Goal: Task Accomplishment & Management: Complete application form

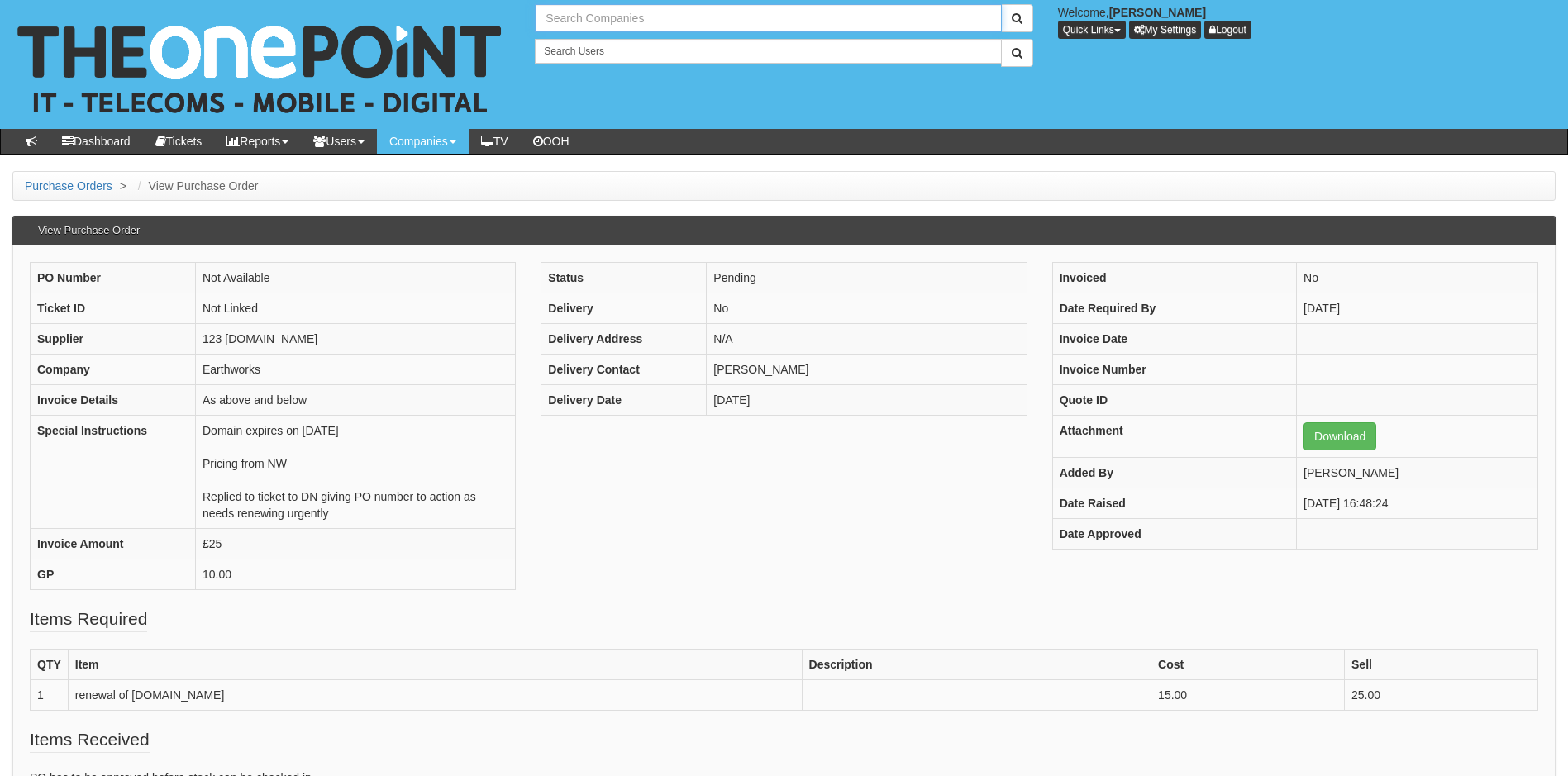
click at [689, 17] on input "text" at bounding box center [768, 17] width 466 height 28
type input "Search Companies"
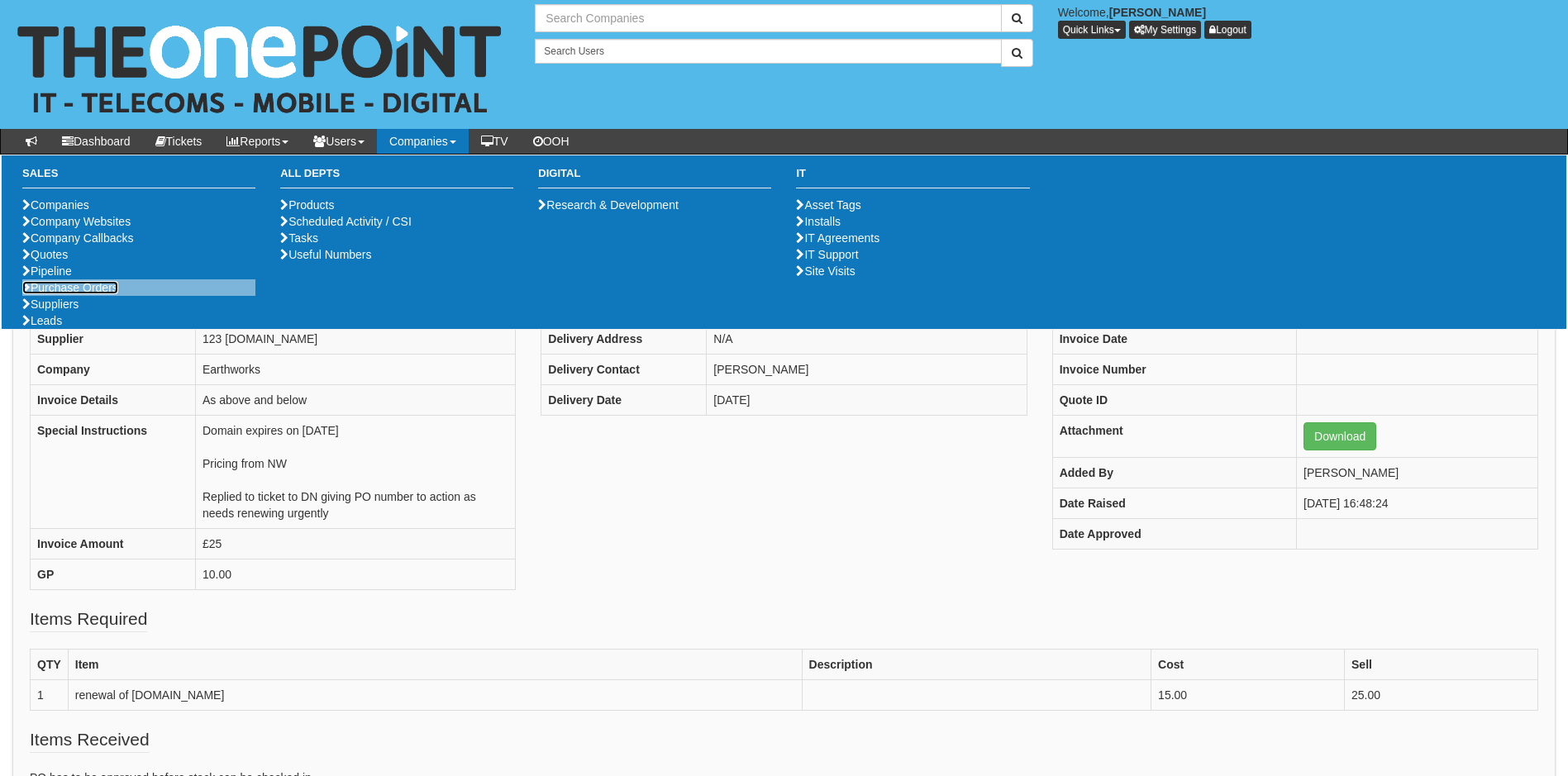
type input "Search Companies"
click at [71, 294] on link "Purchase Orders" at bounding box center [69, 287] width 95 height 13
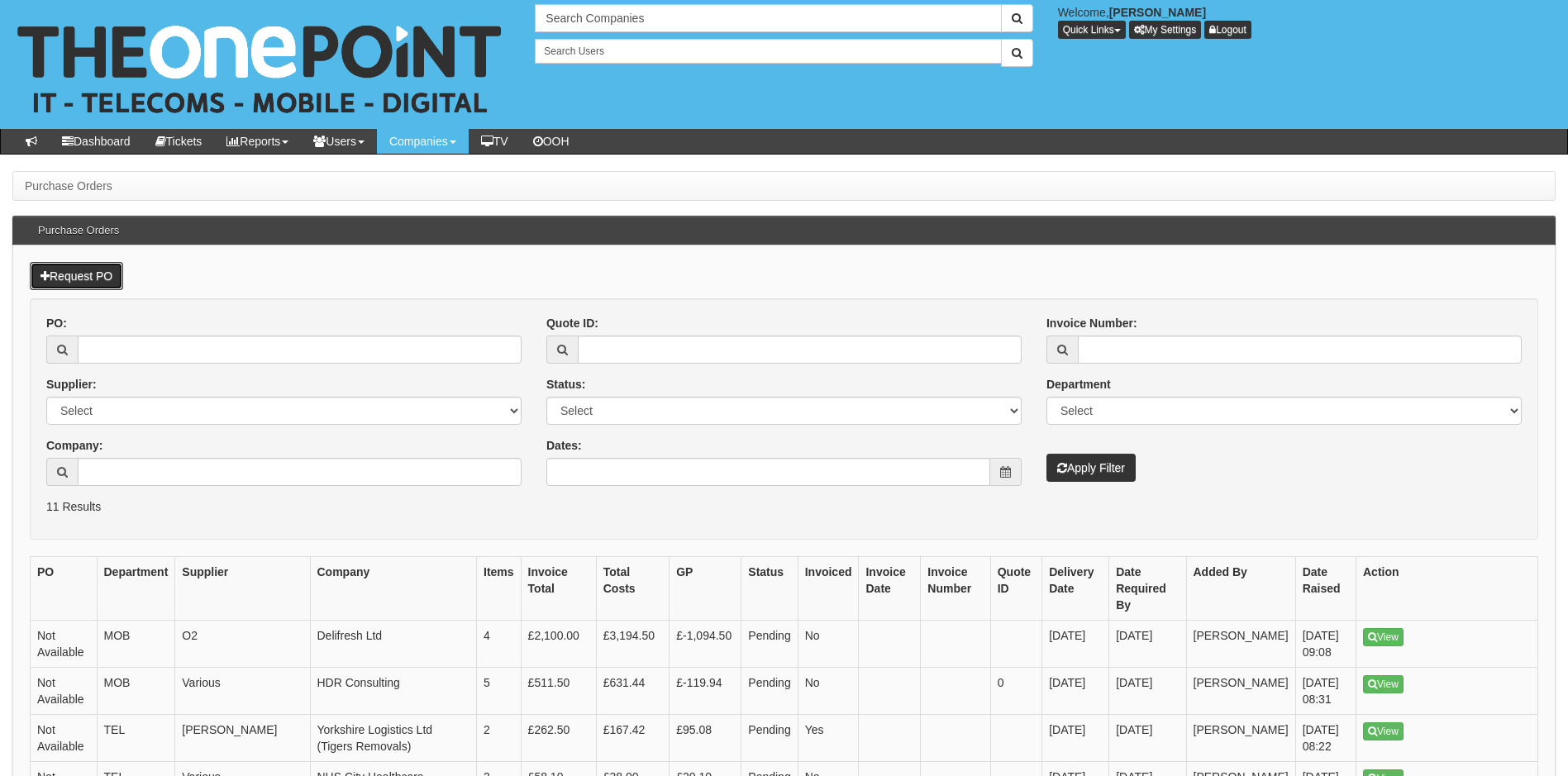
click at [84, 274] on link "Request PO" at bounding box center [76, 276] width 94 height 28
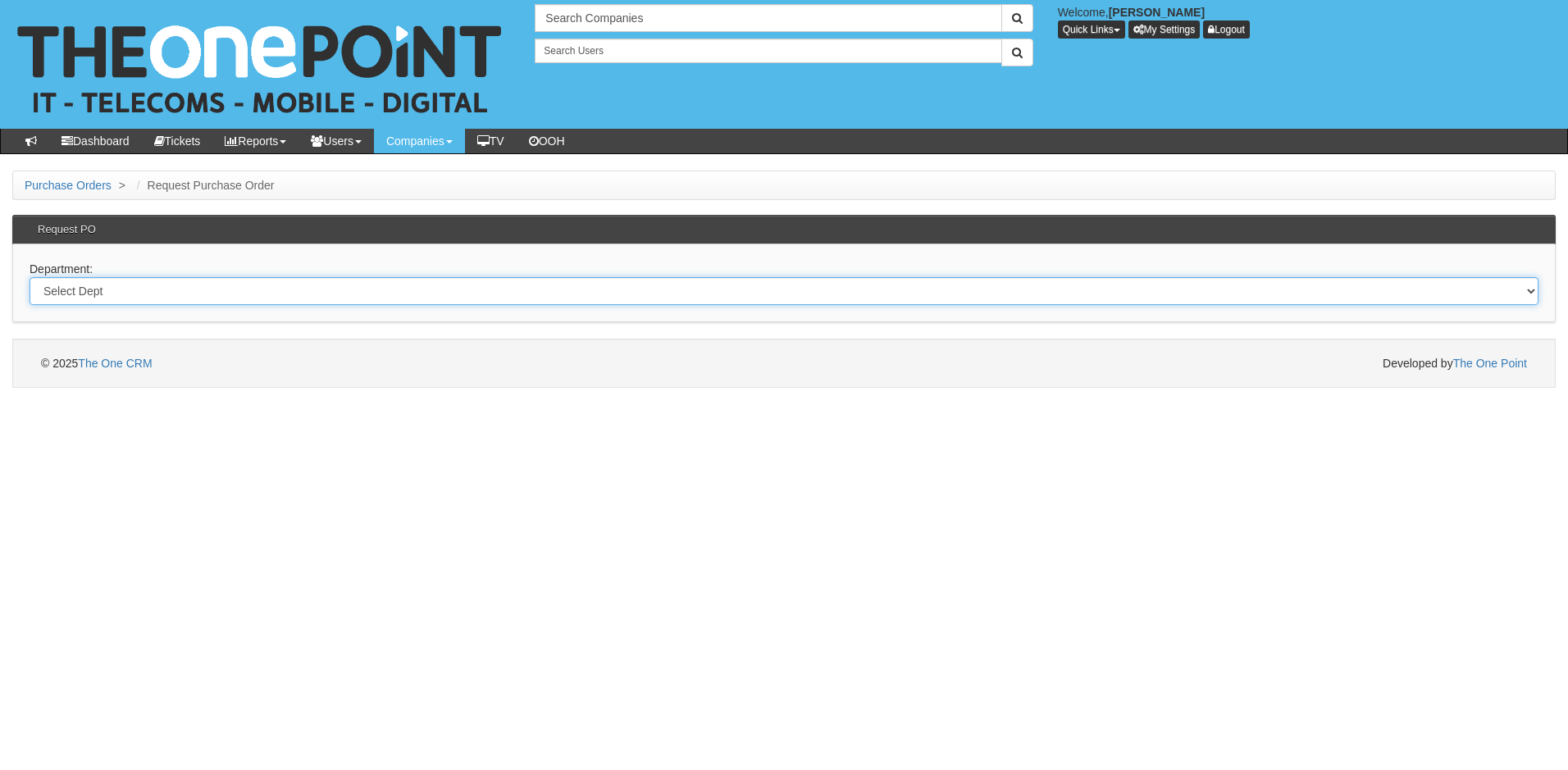
click at [156, 289] on select "Select Dept Digital Internal IT Mobiles Marketing Telecoms" at bounding box center [784, 291] width 1509 height 28
select select "?pipeID=&dept=IT"
click at [30, 277] on select "Select Dept Digital Internal IT Mobiles Marketing Telecoms" at bounding box center [784, 291] width 1509 height 28
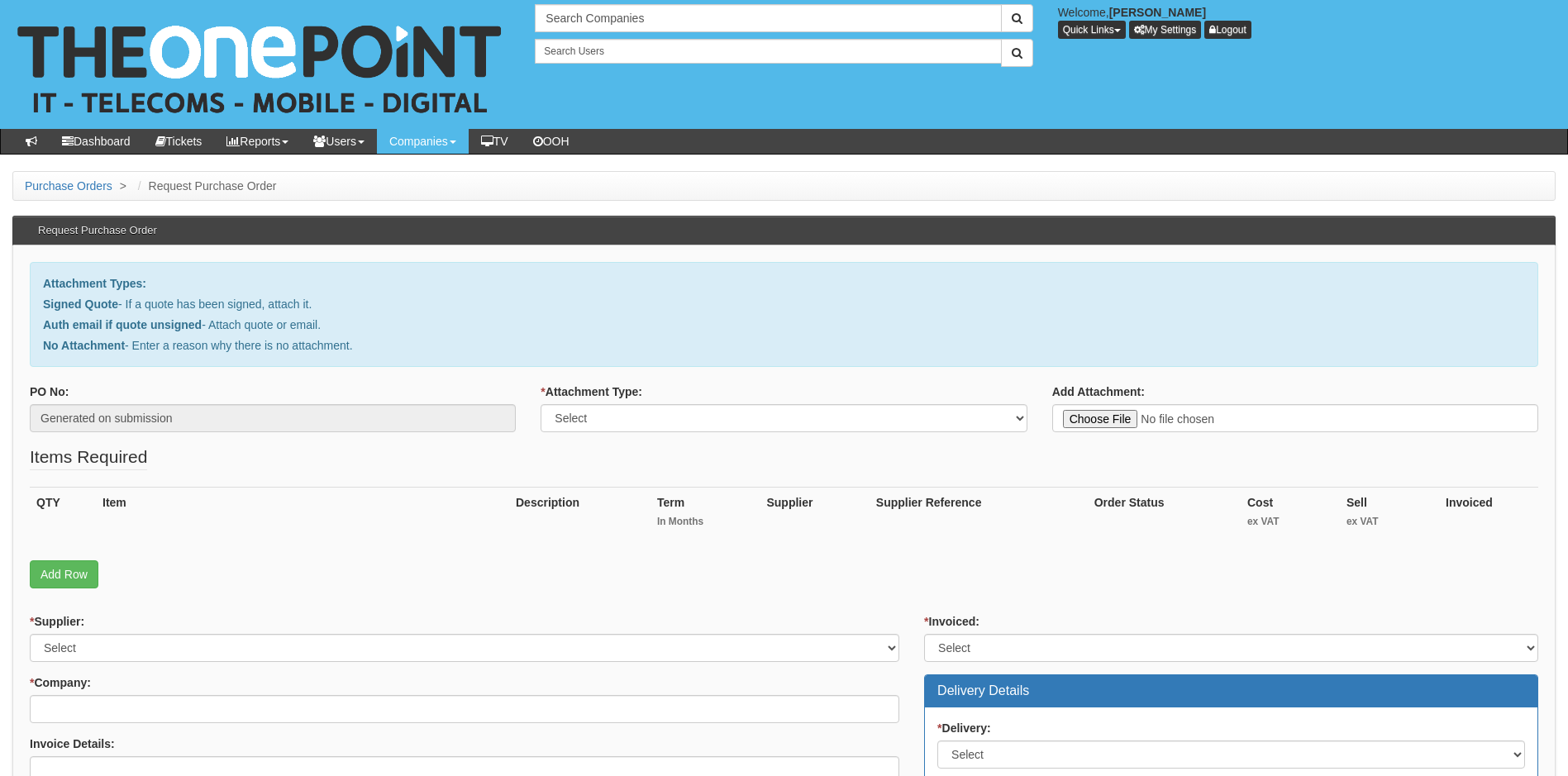
type input "C:\fakepath\Loadtec - New Deal - New Desktop (Windows 11).pdf"
click at [625, 418] on select "Select Signed Quote Auth email with quote if unsigned No Attachment" at bounding box center [784, 417] width 486 height 28
select select "Signed Quote"
click at [541, 404] on select "Select Signed Quote Auth email with quote if unsigned No Attachment" at bounding box center [784, 417] width 486 height 28
click at [77, 576] on link "Add Row" at bounding box center [64, 574] width 68 height 28
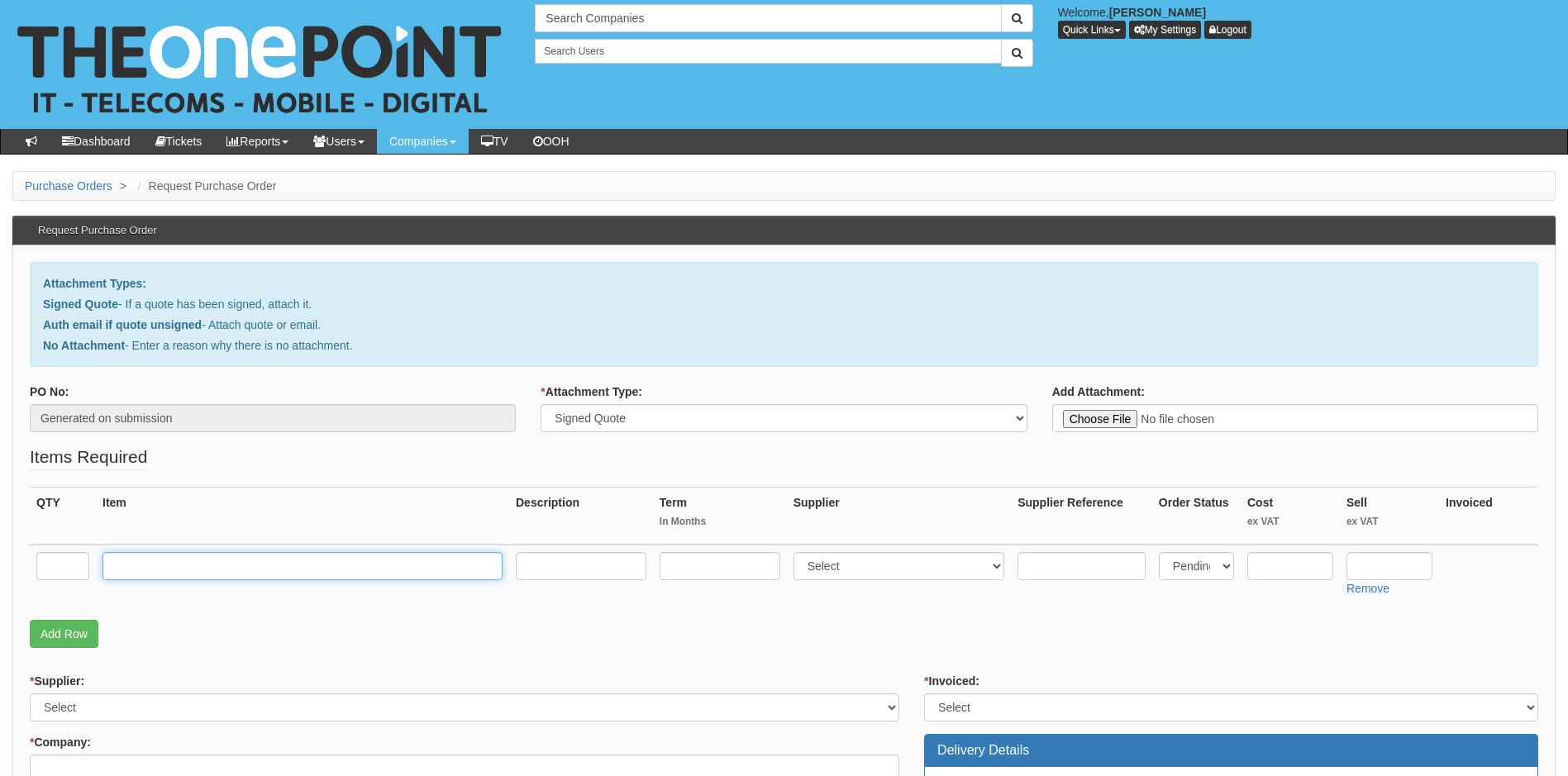
click at [148, 573] on input "text" at bounding box center [302, 566] width 400 height 28
type input "Dell Pro Slim"
click at [876, 560] on select "Select 123 REG.co.uk 1Password 3 4Gon AA Jones Electric Ltd Abzorb Access Group…" at bounding box center [899, 566] width 211 height 28
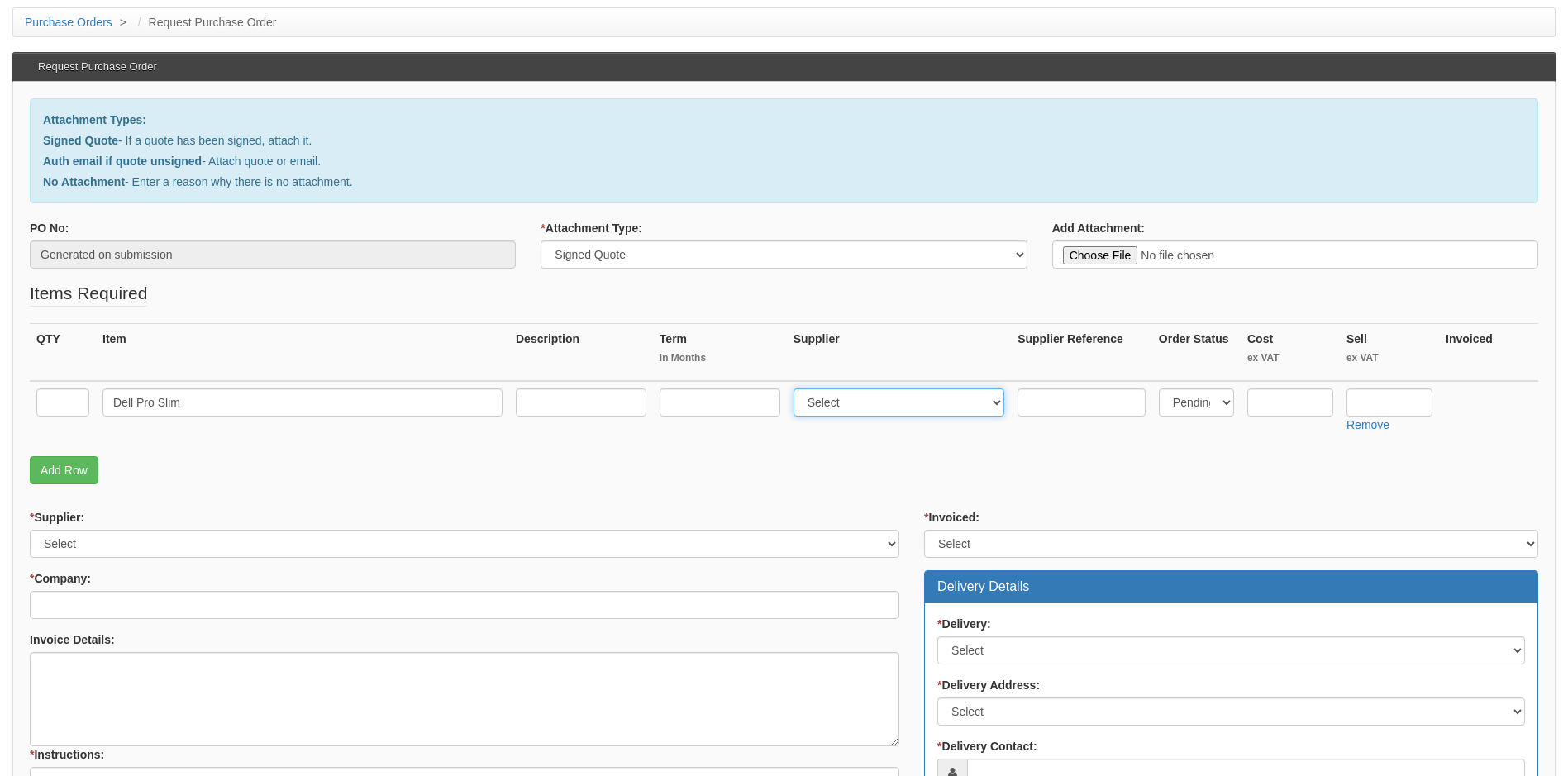
scroll to position [165, 0]
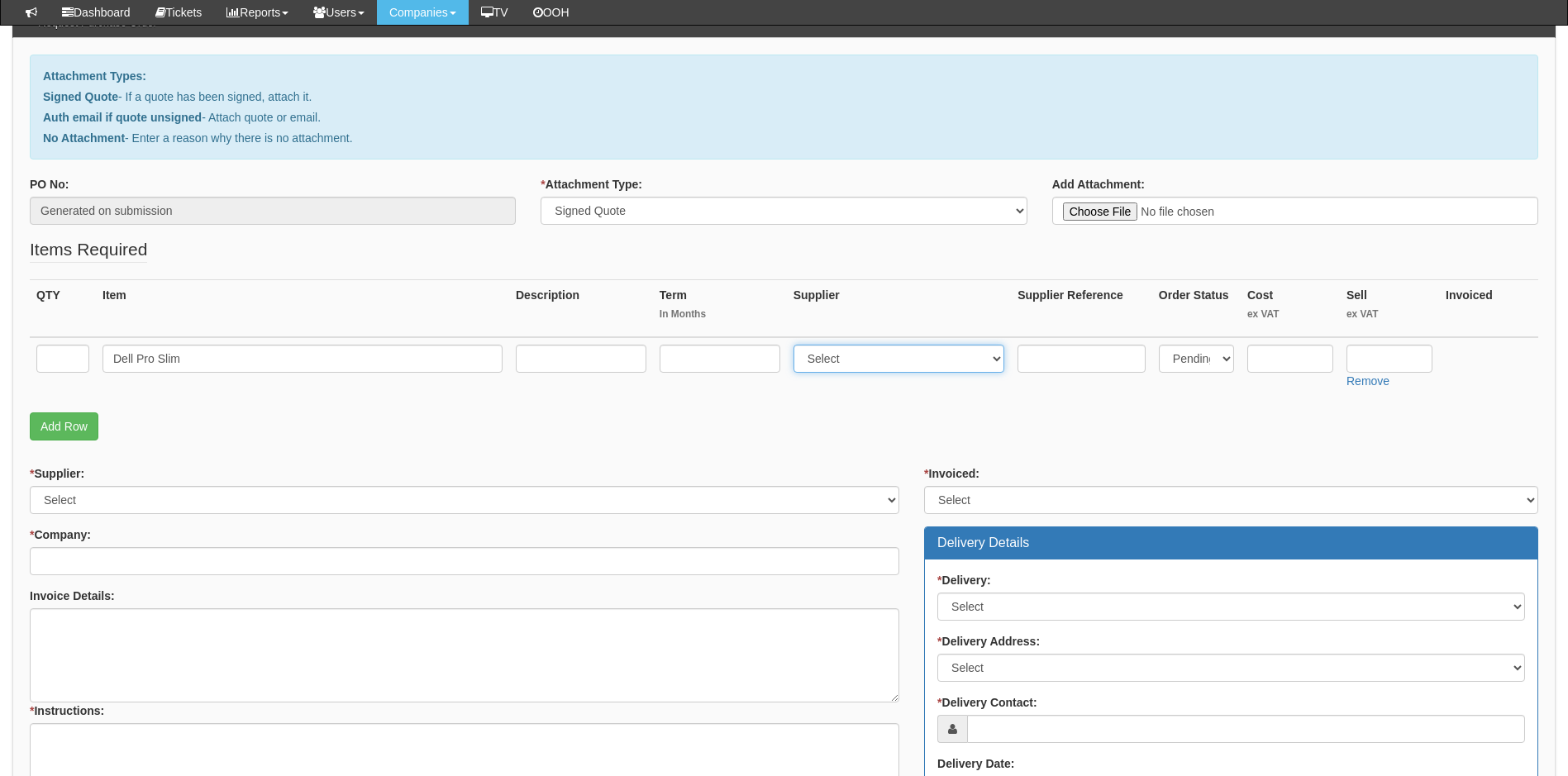
click at [905, 361] on select "Select 123 REG.co.uk 1Password 3 4Gon AA Jones Electric Ltd Abzorb Access Group…" at bounding box center [899, 358] width 211 height 28
select select "19"
click at [797, 344] on select "Select 123 REG.co.uk 1Password 3 4Gon AA Jones Electric Ltd Abzorb Access Group…" at bounding box center [899, 358] width 211 height 28
click at [1277, 352] on input "text" at bounding box center [1290, 358] width 86 height 28
type input "511.48"
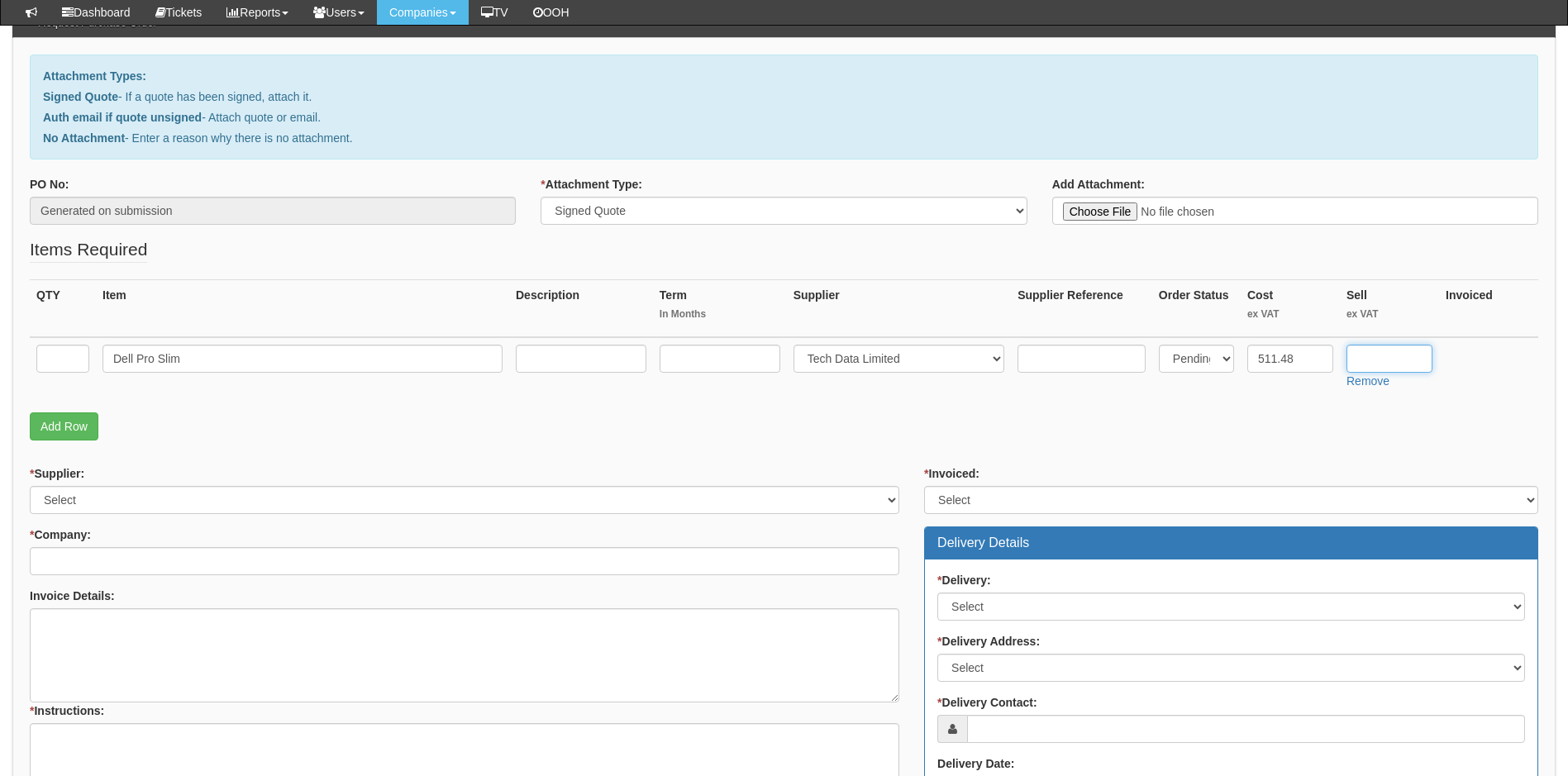
click at [1390, 350] on input "text" at bounding box center [1389, 358] width 86 height 28
type input "575.24"
click at [67, 361] on input "text" at bounding box center [63, 358] width 53 height 28
type input "1"
click at [553, 423] on p "Add Row" at bounding box center [784, 426] width 1508 height 28
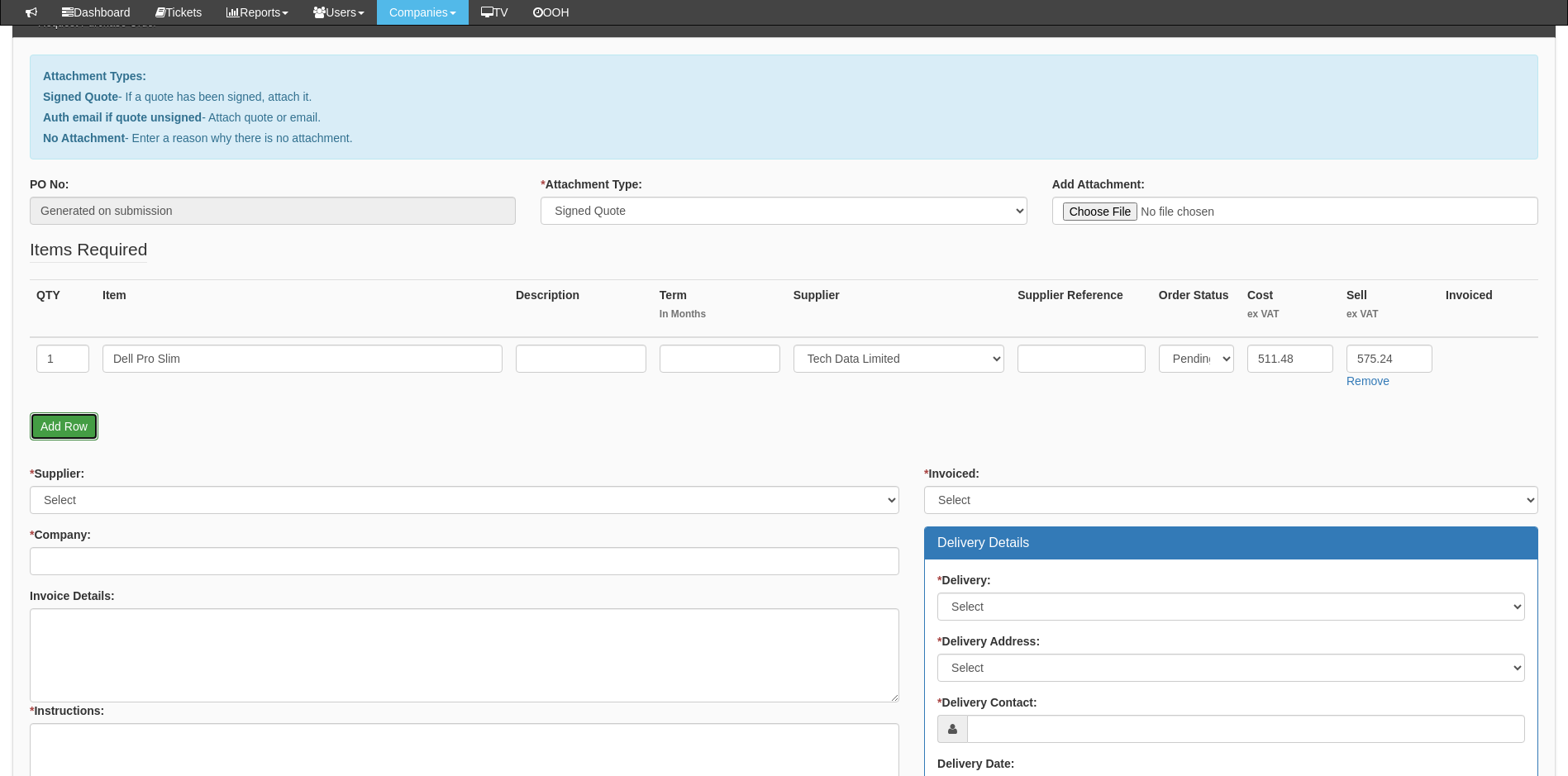
click at [63, 426] on link "Add Row" at bounding box center [64, 426] width 68 height 28
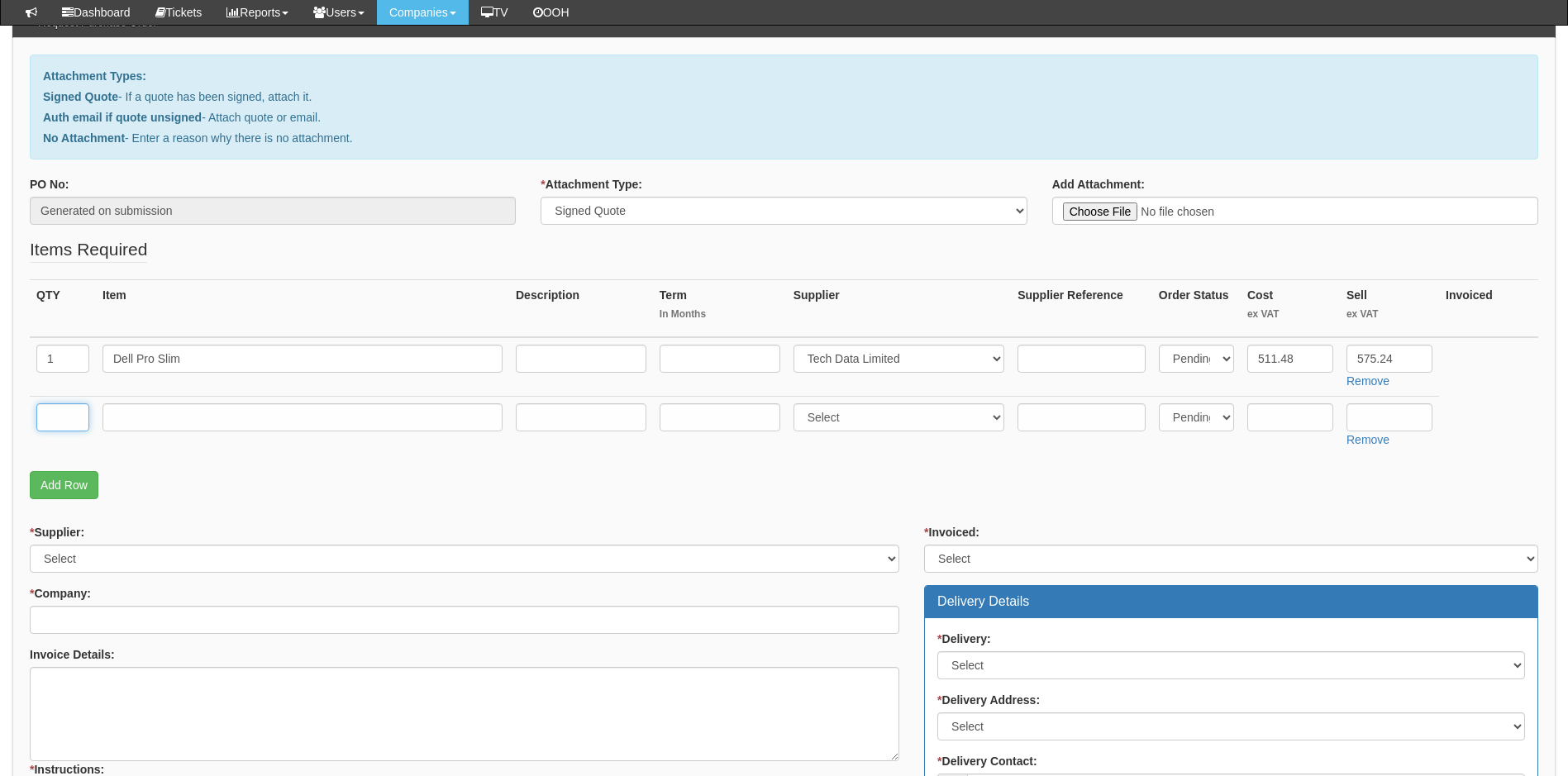
drag, startPoint x: 63, startPoint y: 424, endPoint x: 71, endPoint y: 425, distance: 8.1
click at [63, 424] on input "text" at bounding box center [63, 416] width 53 height 28
type input "1"
click at [157, 414] on input "text" at bounding box center [302, 416] width 400 height 28
type input "Delivery"
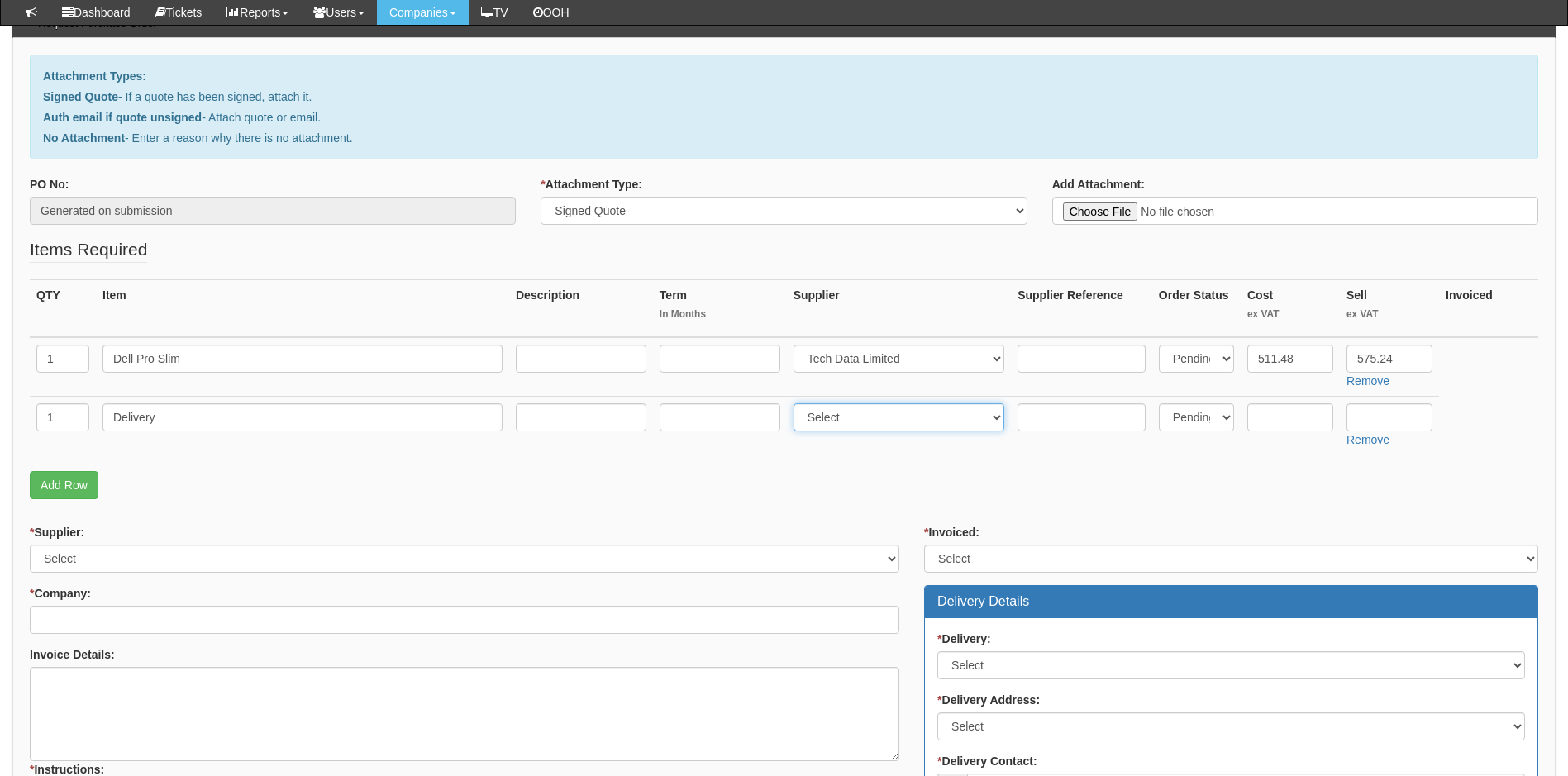
click at [928, 414] on select "Select 123 REG.co.uk 1Password 3 4Gon AA Jones Electric Ltd Abzorb Access Group…" at bounding box center [899, 416] width 211 height 28
select select "19"
click at [797, 403] on select "Select 123 REG.co.uk 1Password 3 4Gon AA Jones Electric Ltd Abzorb Access Group…" at bounding box center [899, 416] width 211 height 28
click at [1295, 416] on input "text" at bounding box center [1290, 416] width 86 height 28
type input "0.00"
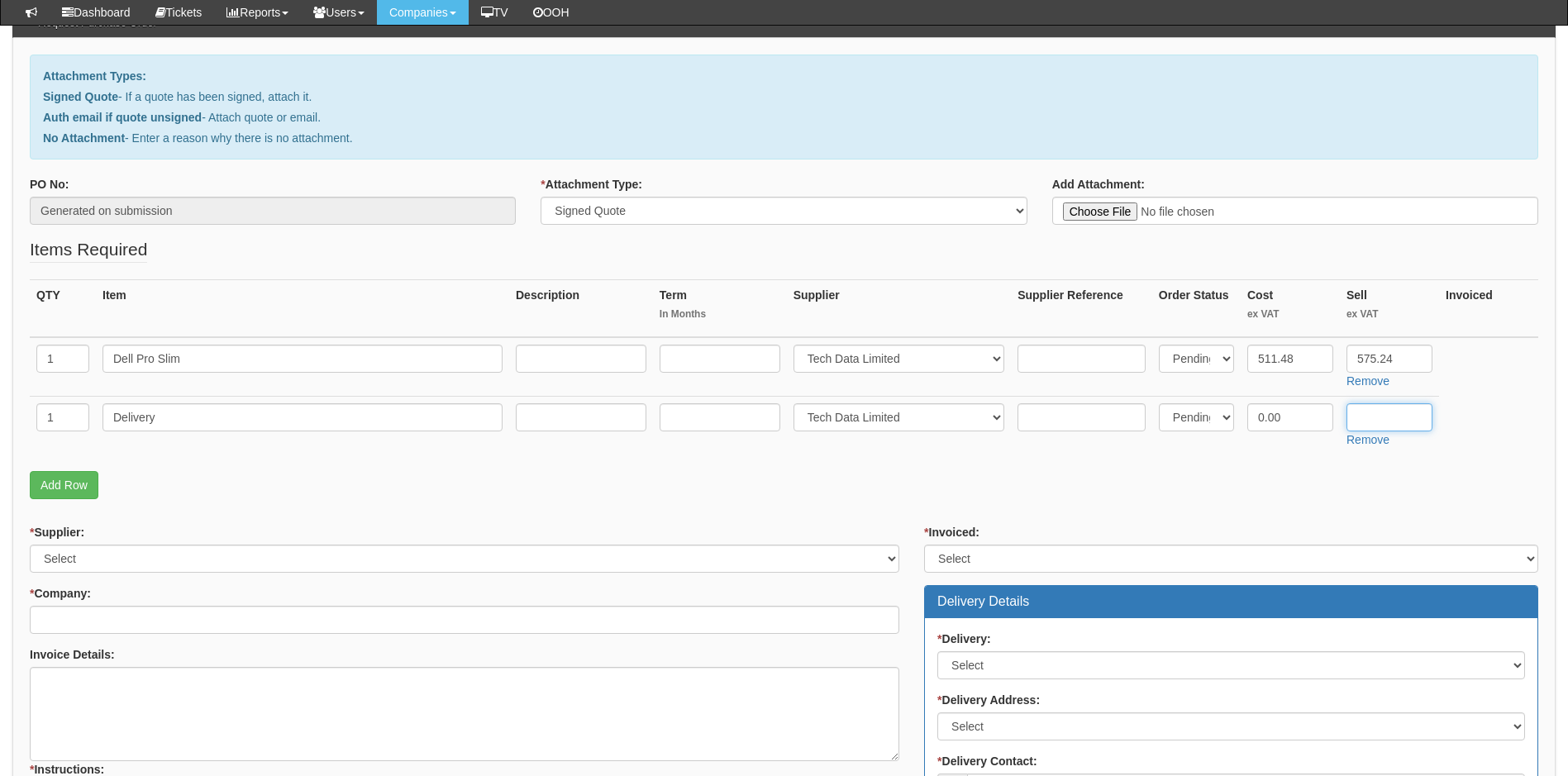
click at [1369, 414] on input "text" at bounding box center [1389, 416] width 86 height 28
type input "12.00"
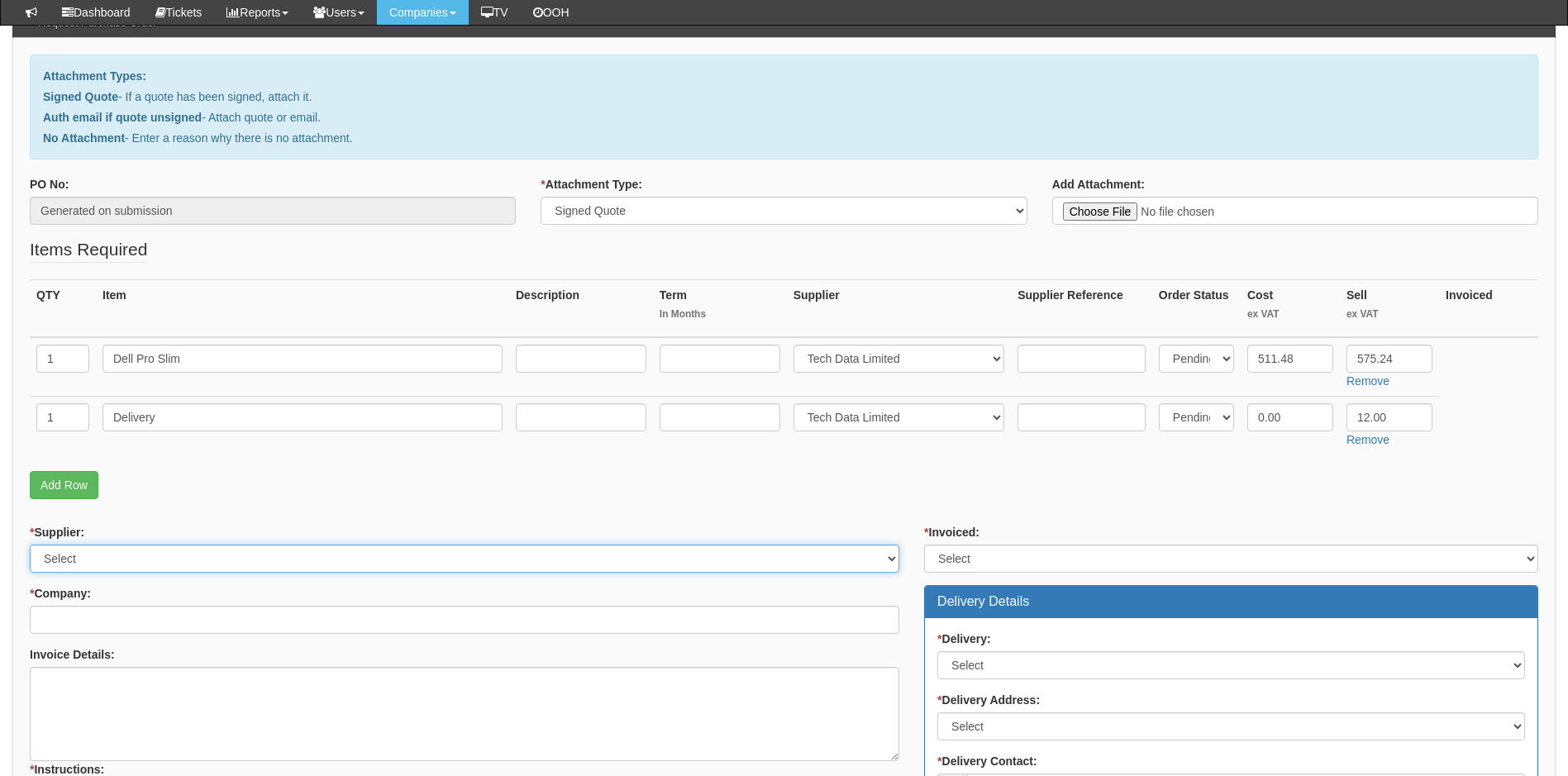
click at [90, 557] on select "Select 123 REG.co.uk 1Password 3 4Gon AA Jones Electric Ltd Abzorb Access Group…" at bounding box center [465, 558] width 870 height 28
select select "19"
click at [30, 545] on select "Select 123 REG.co.uk 1Password 3 4Gon AA Jones Electric Ltd Abzorb Access Group…" at bounding box center [465, 558] width 870 height 28
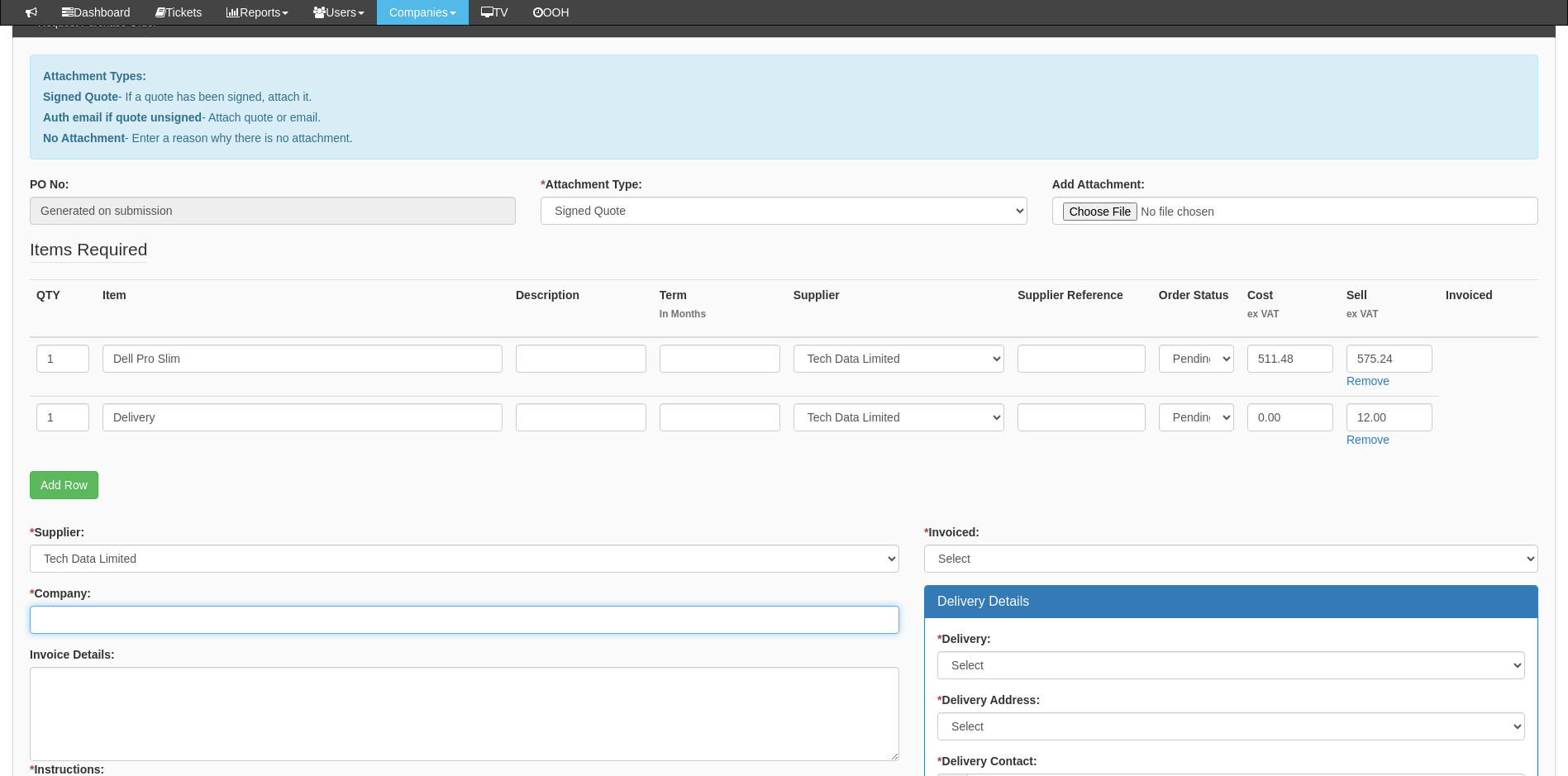
click at [116, 630] on input "* Company:" at bounding box center [465, 619] width 870 height 28
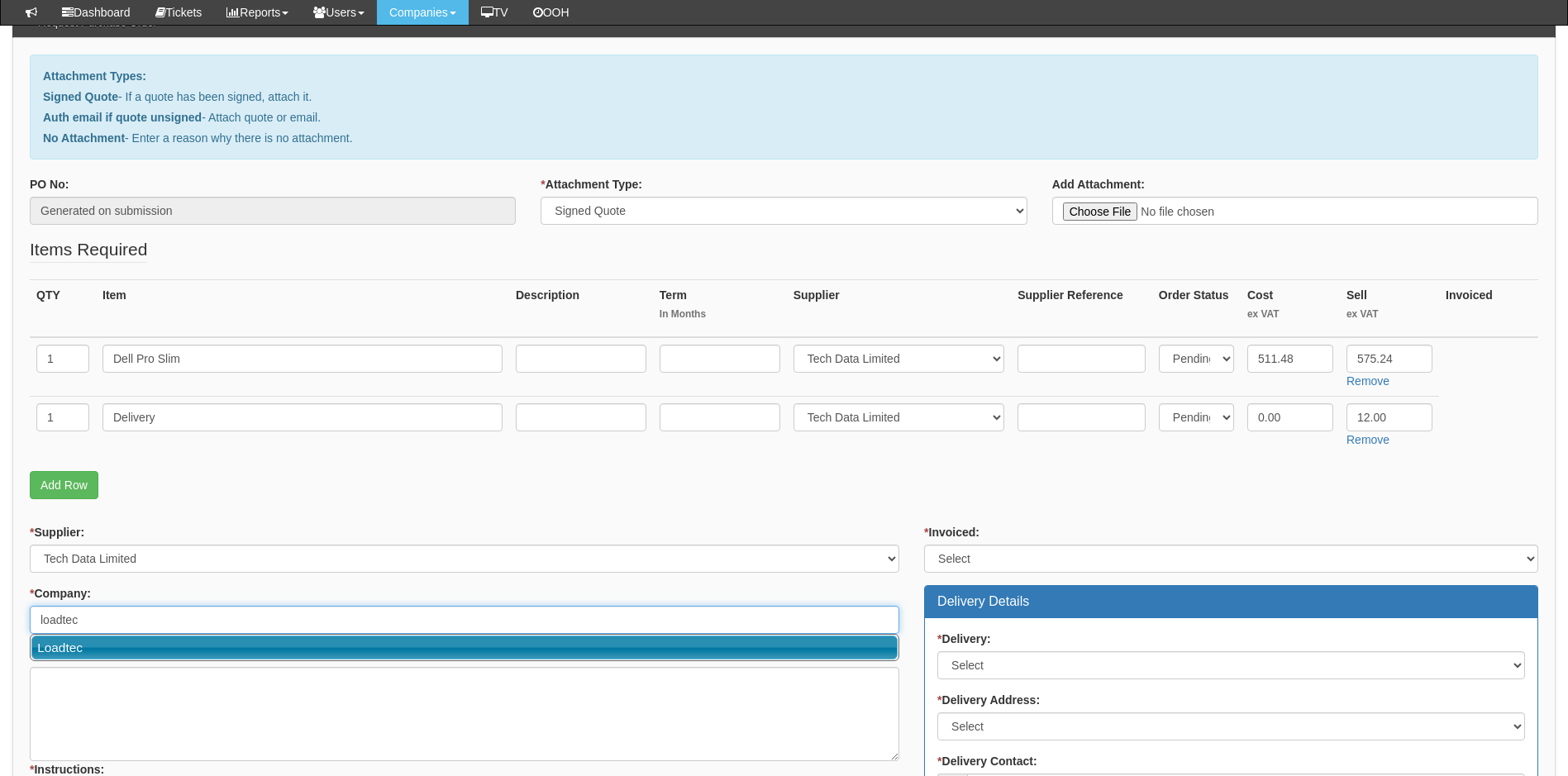
click at [68, 648] on link "Loadtec" at bounding box center [465, 647] width 866 height 24
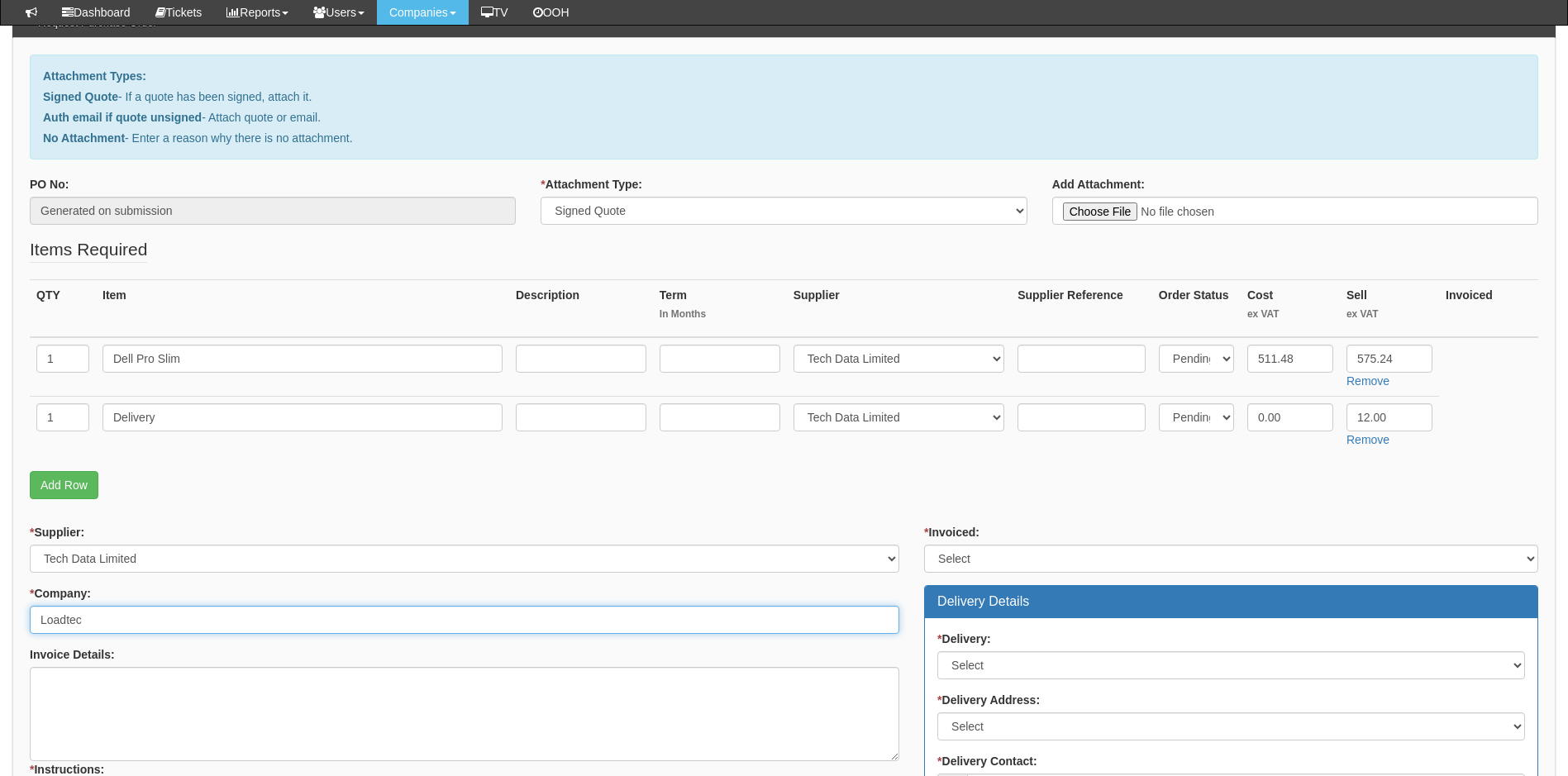
type input "Loadtec"
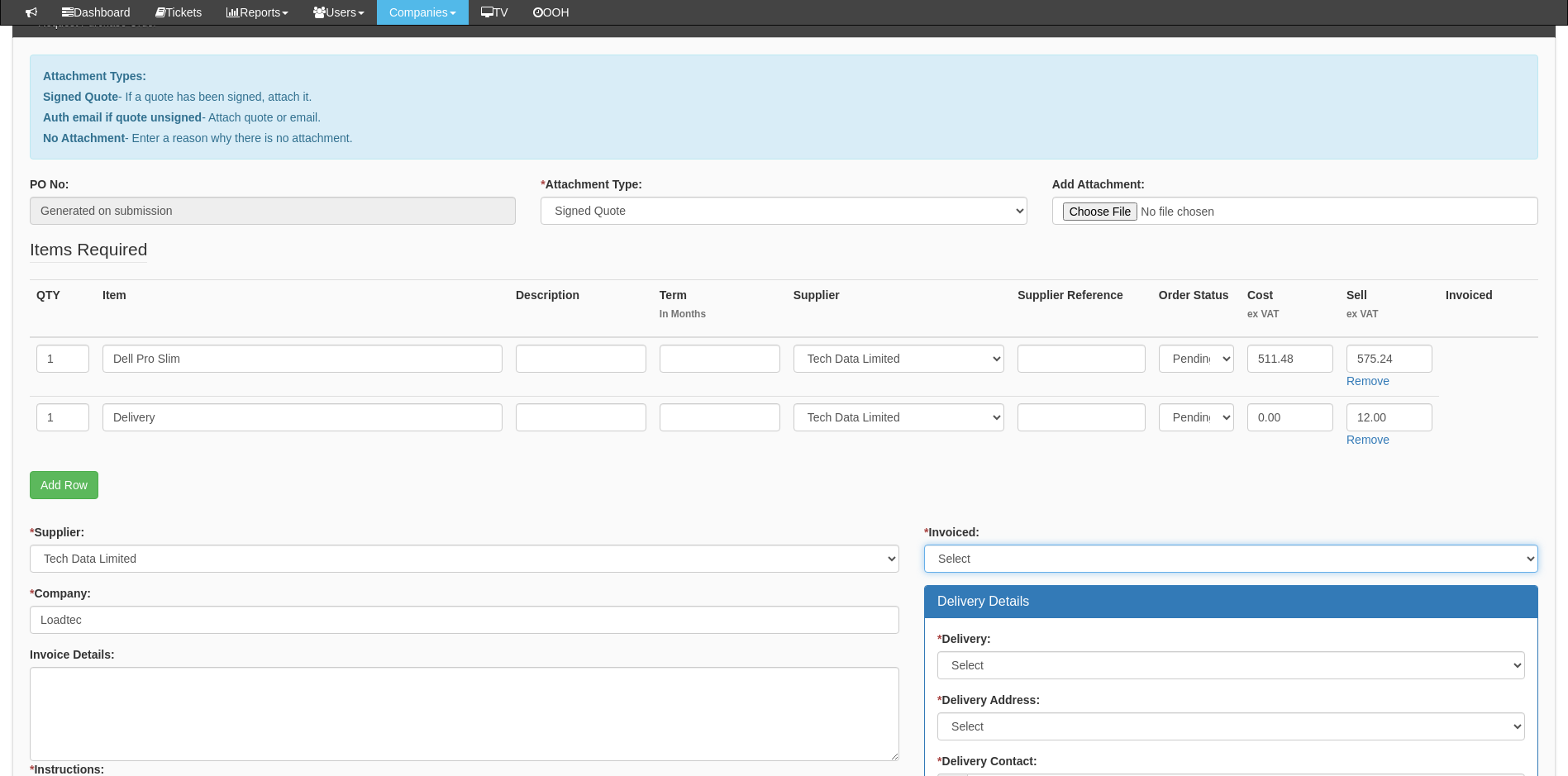
click at [1063, 567] on select "Select Yes No N/A STB (part of order)" at bounding box center [1230, 558] width 614 height 28
select select "2"
click at [924, 545] on select "Select Yes No N/A STB (part of order)" at bounding box center [1230, 558] width 614 height 28
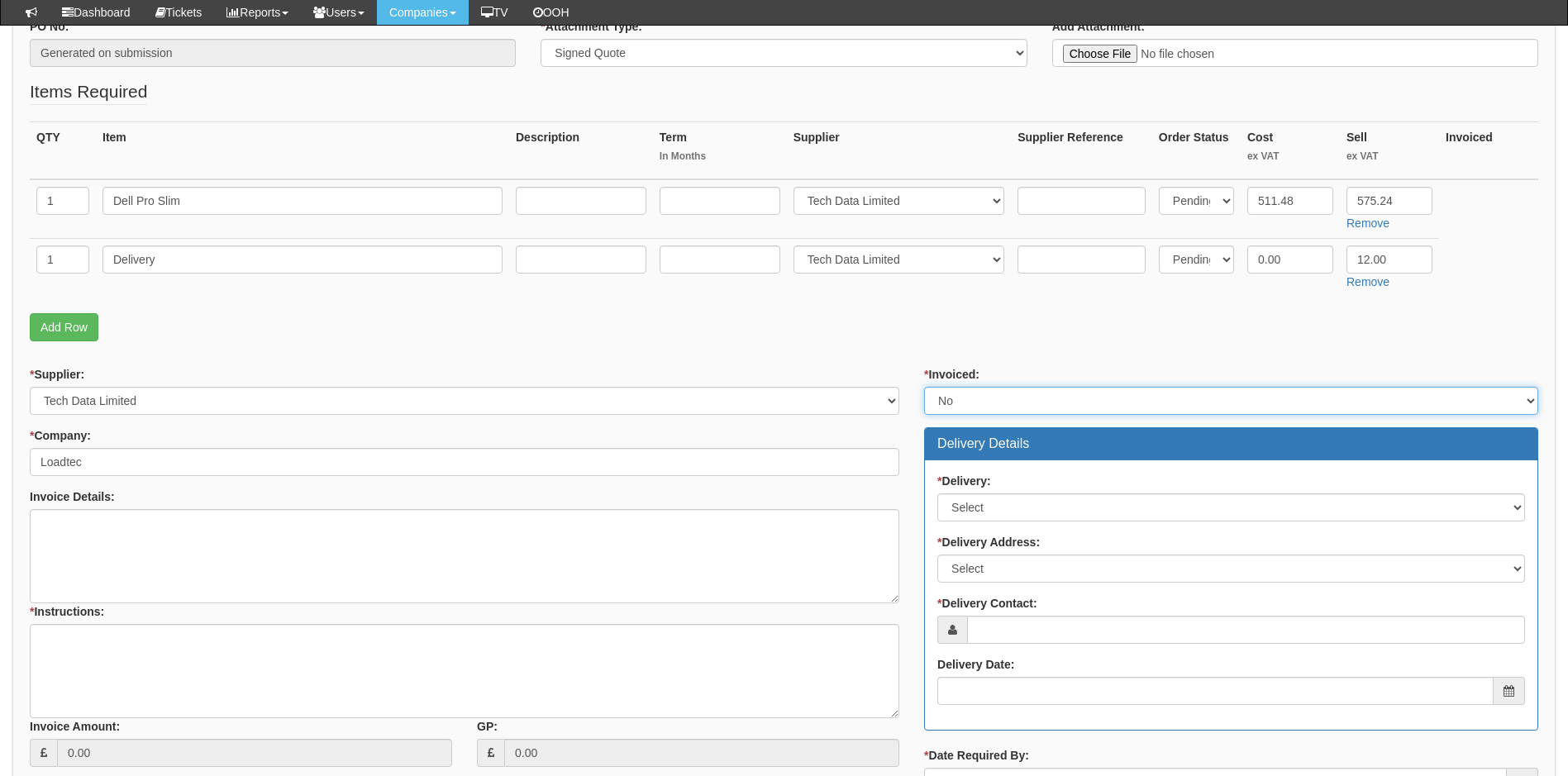
scroll to position [331, 0]
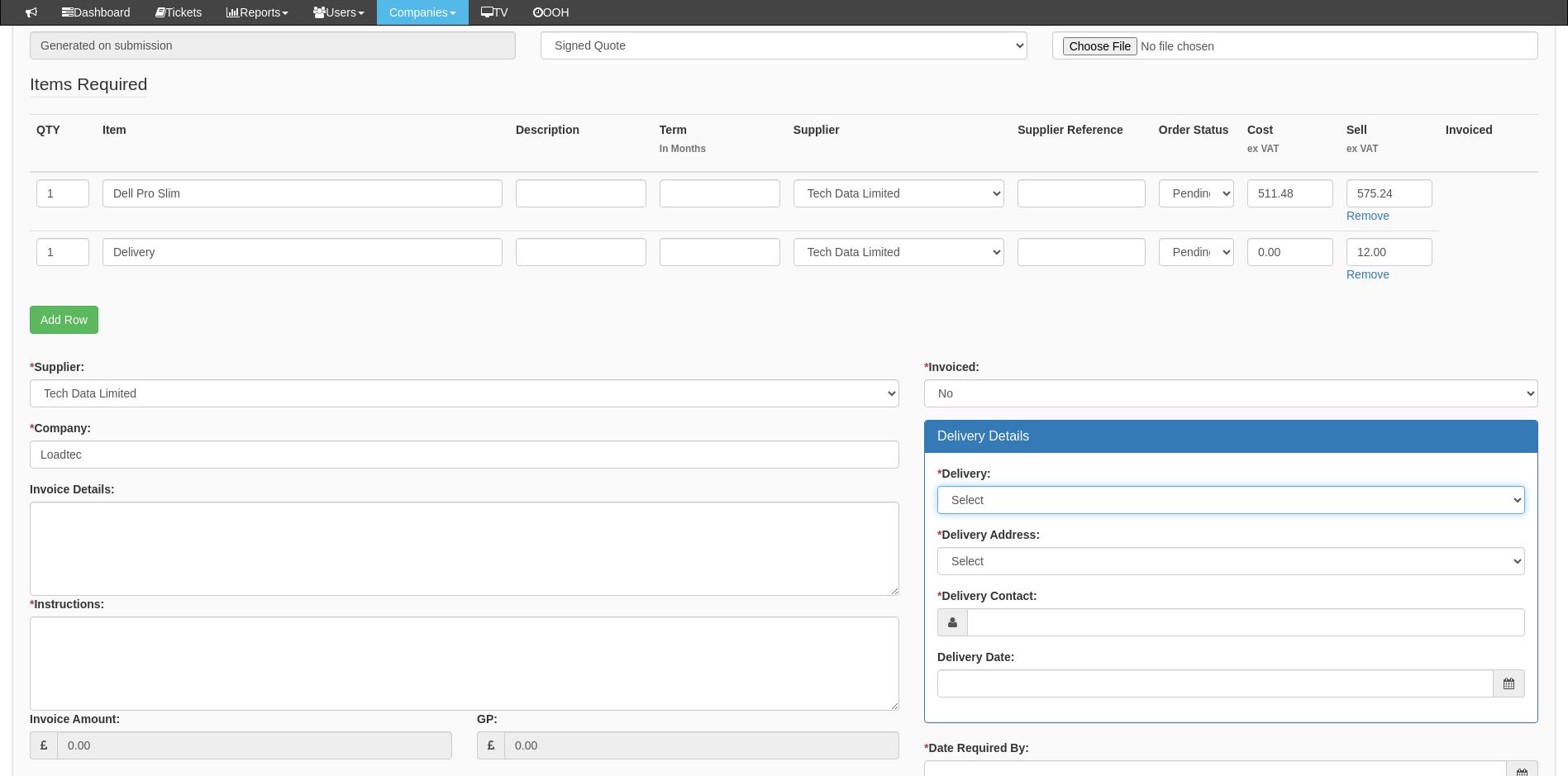
click at [1002, 498] on select "Select No Not Applicable Yes" at bounding box center [1230, 499] width 587 height 28
select select "1"
click at [937, 486] on select "Select No Not Applicable Yes" at bounding box center [1230, 499] width 587 height 28
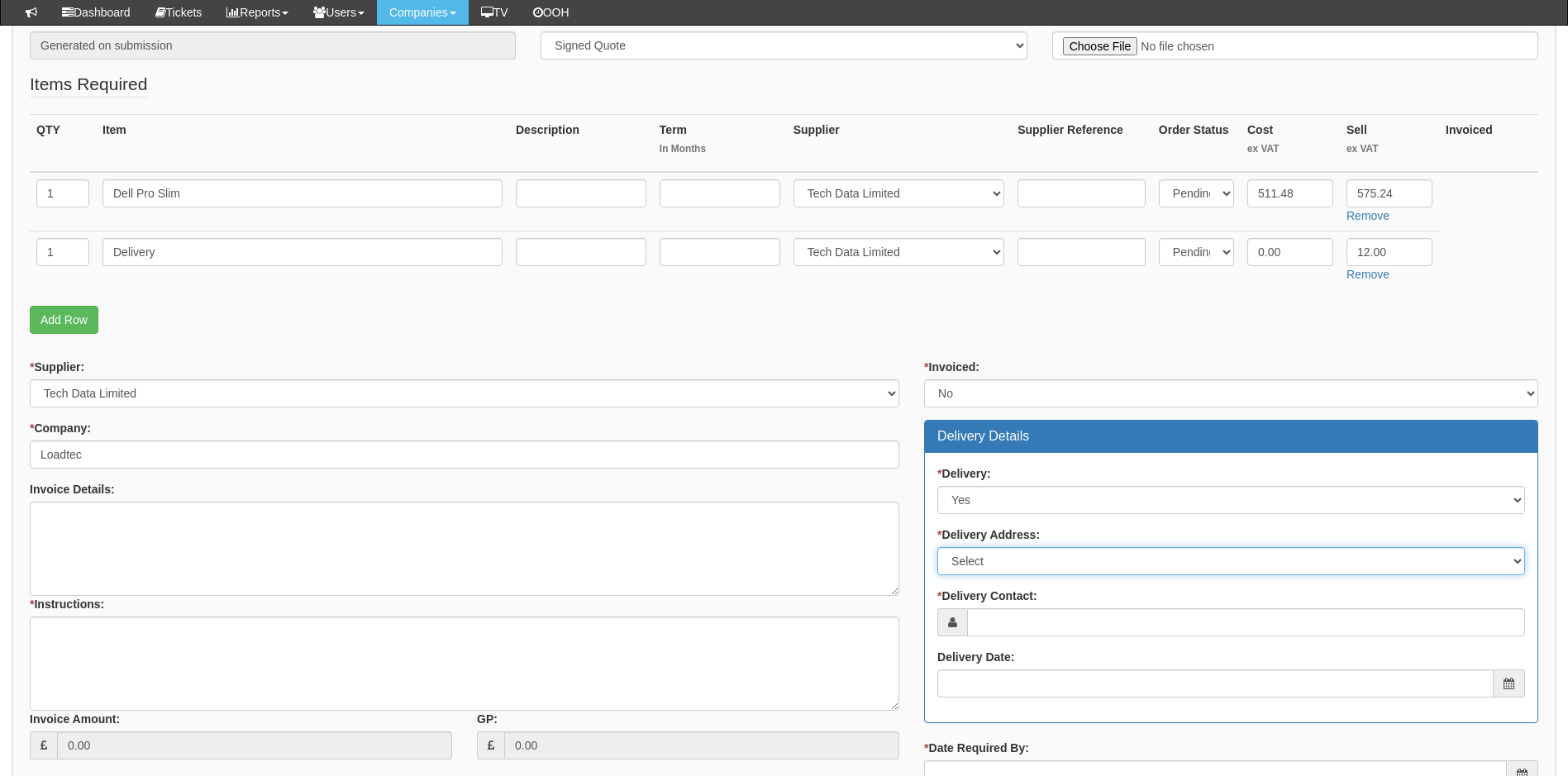
click at [995, 556] on select "Select Not Applicable Main Address - HU9 5LU Other" at bounding box center [1230, 560] width 587 height 28
select select "other"
click at [937, 547] on select "Select Not Applicable Main Address - HU9 5LU Other" at bounding box center [1230, 560] width 587 height 28
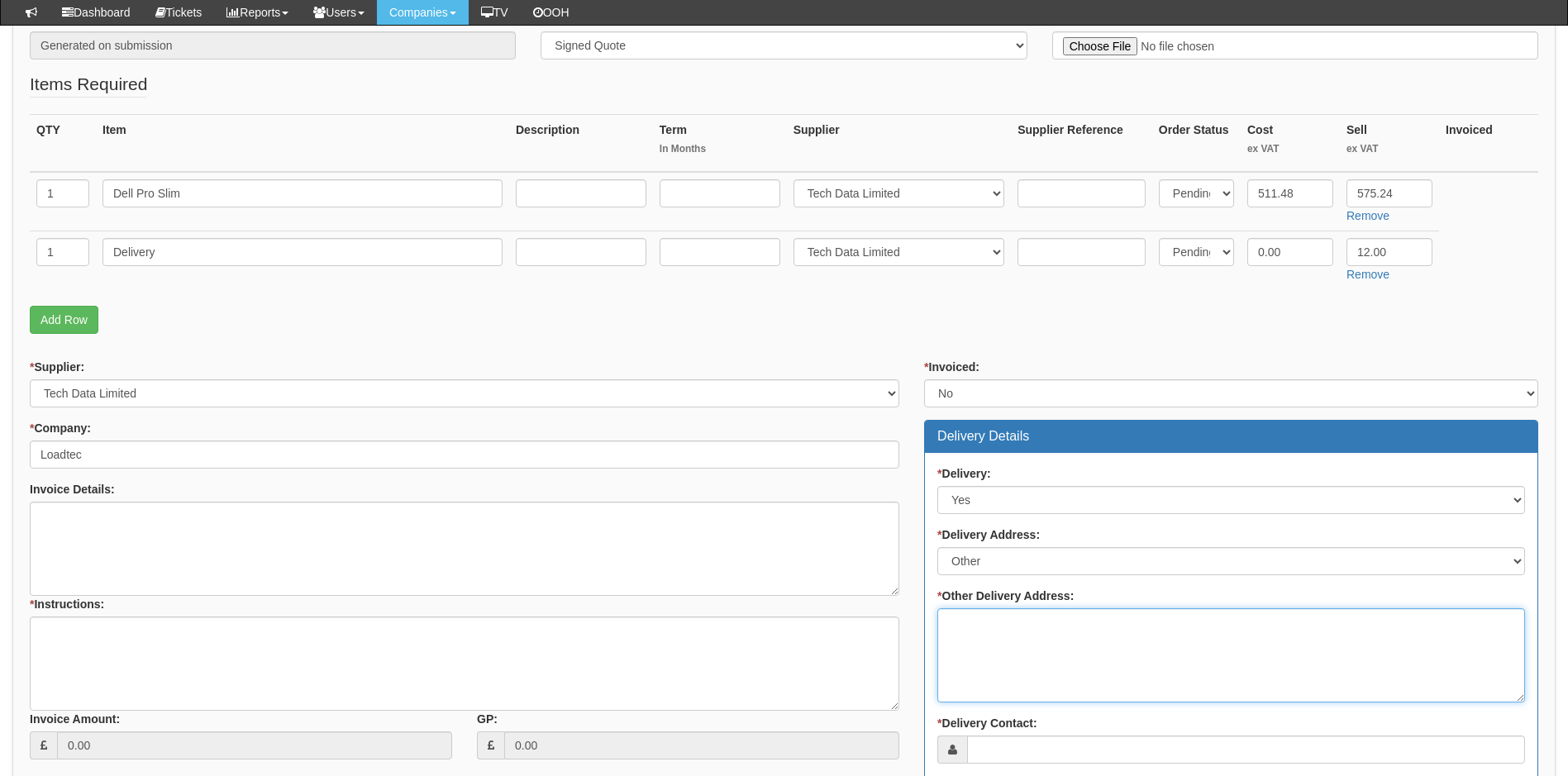
click at [1021, 639] on textarea "* Other Delivery Address:" at bounding box center [1230, 656] width 587 height 94
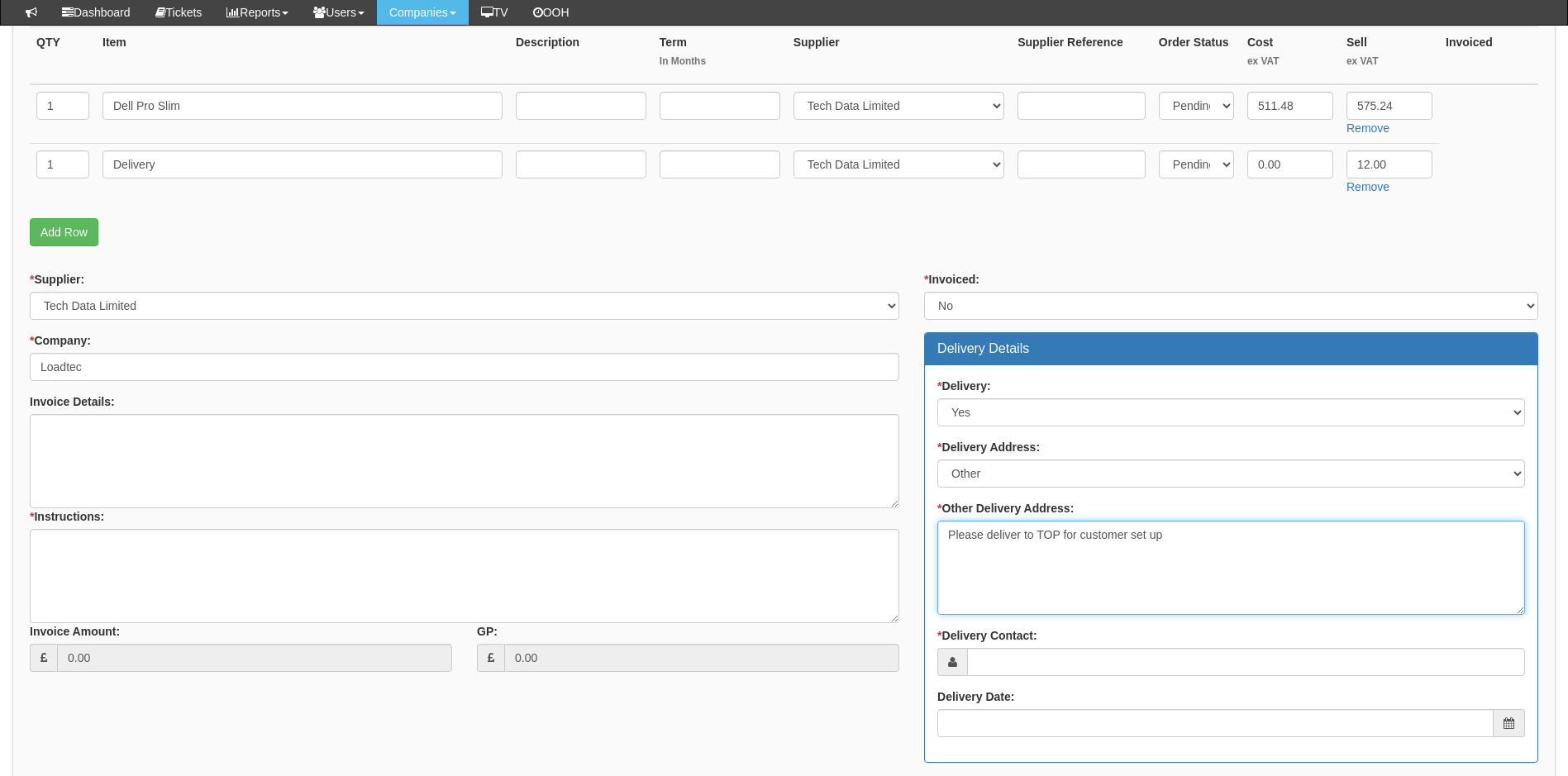
scroll to position [495, 0]
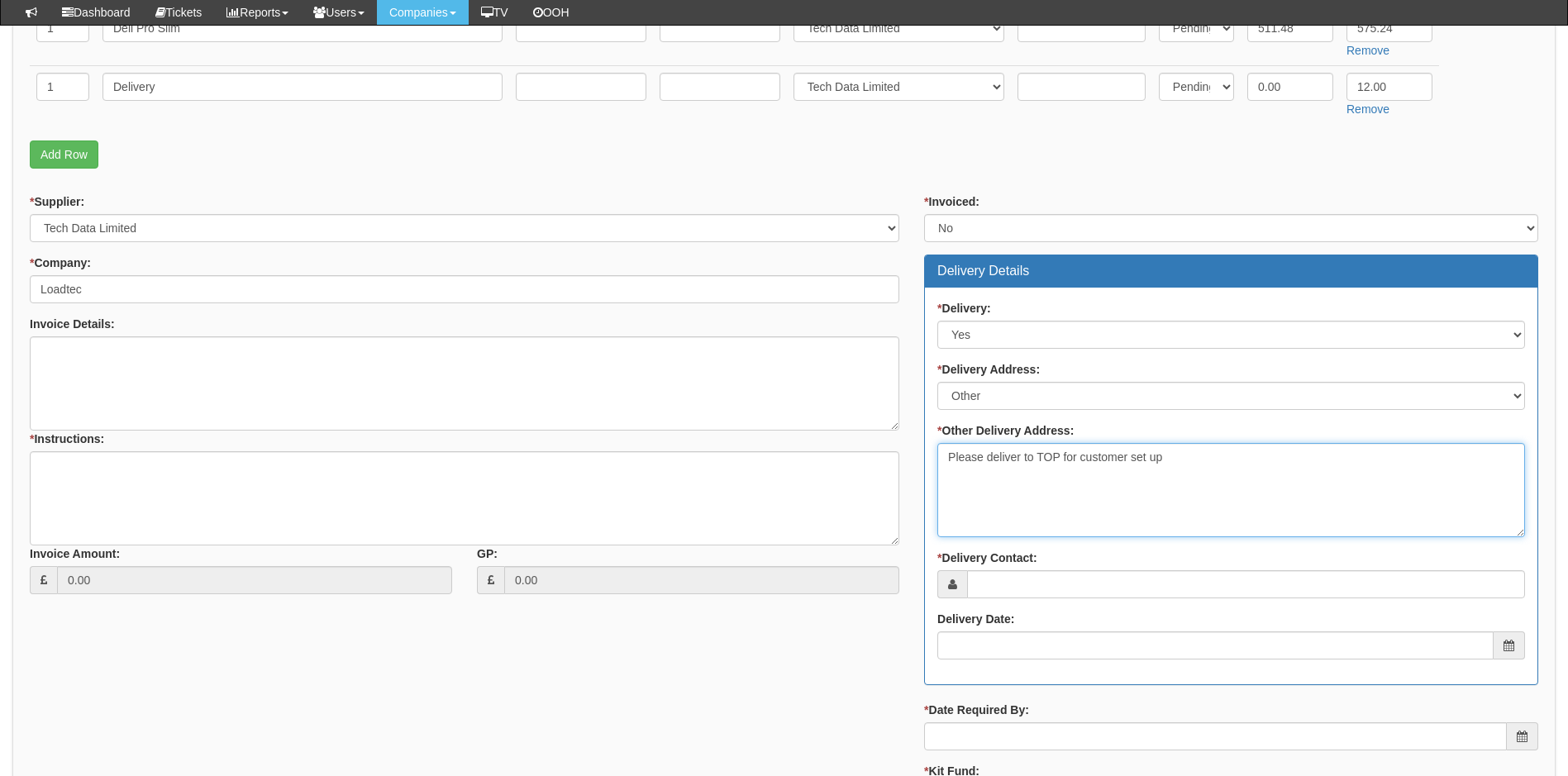
type textarea "Please deliver to TOP for customer set up"
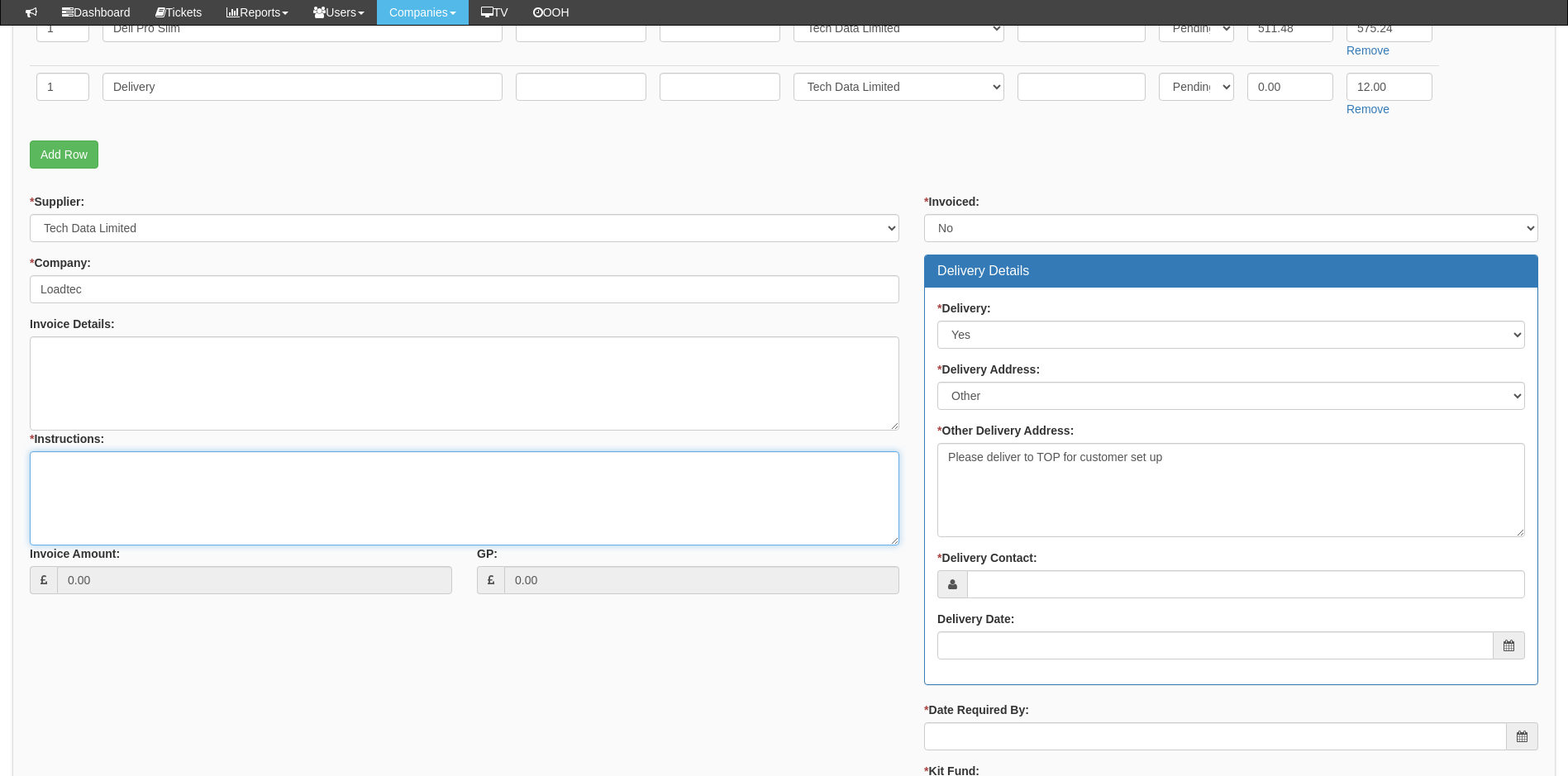
click at [119, 492] on textarea "* Instructions:" at bounding box center [465, 498] width 870 height 94
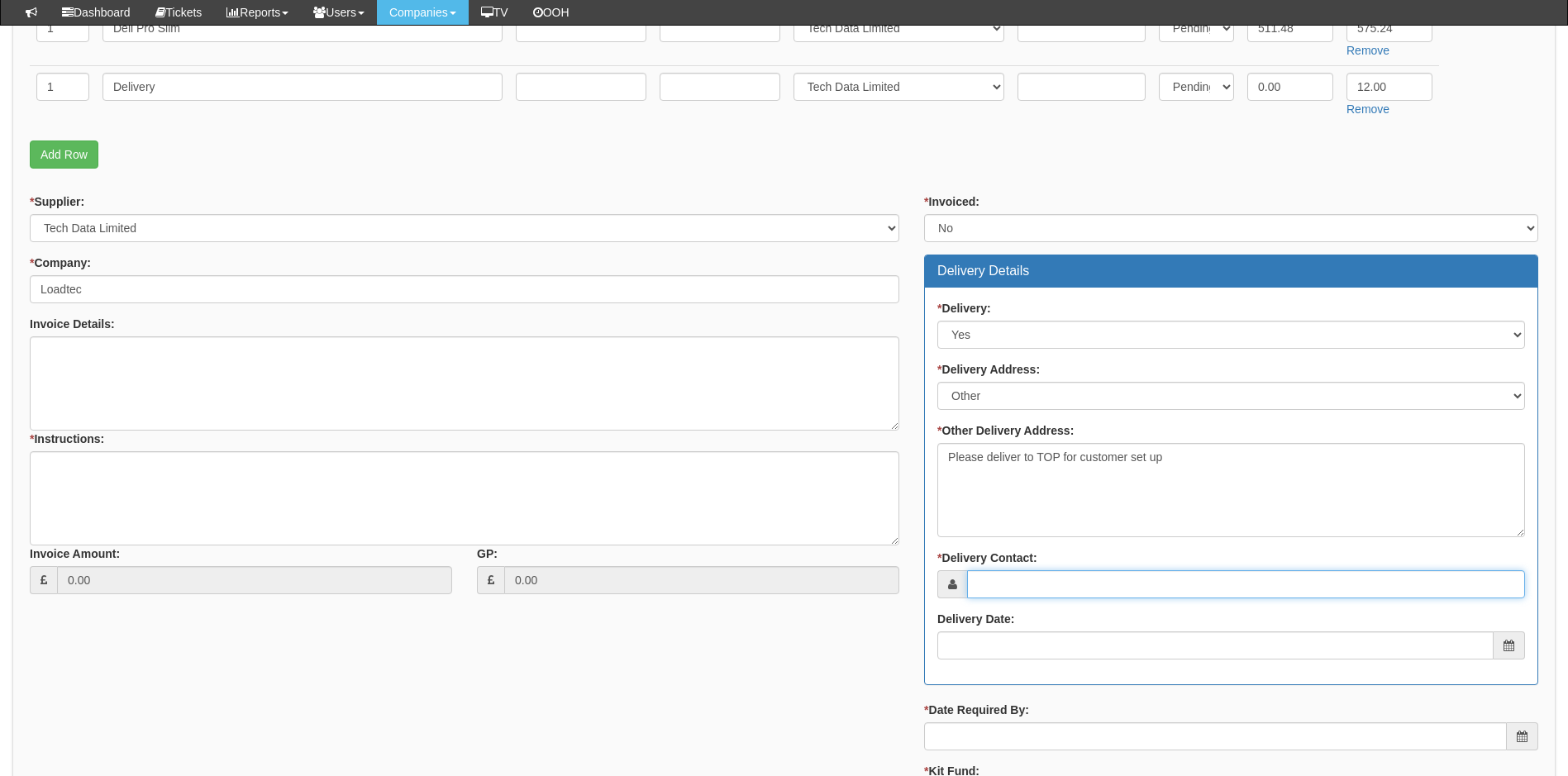
click at [1039, 585] on input "* Delivery Contact:" at bounding box center [1246, 583] width 558 height 28
type input "Craig Draper"
click at [1033, 635] on input "Delivery Date:" at bounding box center [1215, 645] width 556 height 28
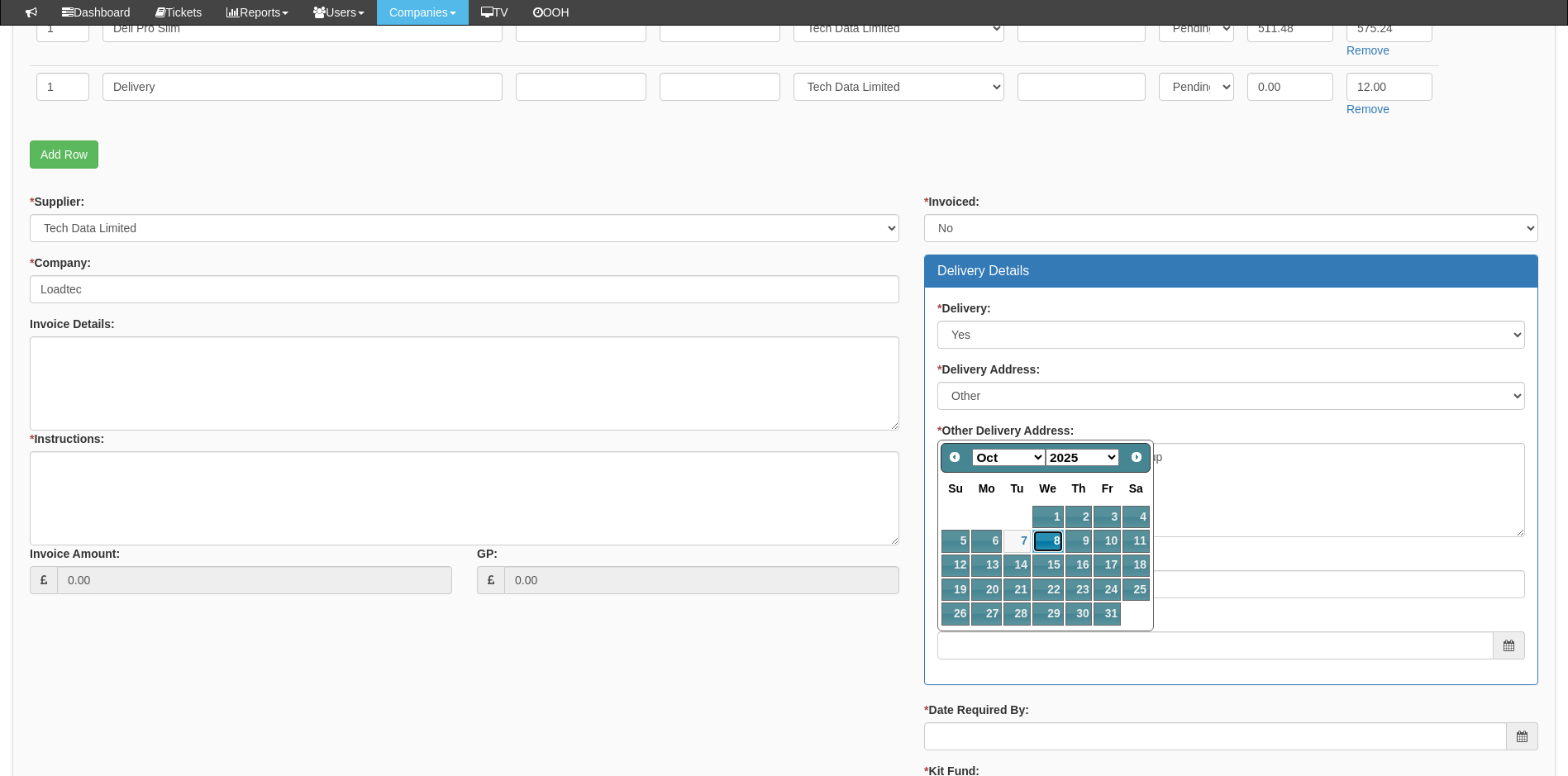
click at [1047, 536] on link "8" at bounding box center [1048, 540] width 32 height 22
type input "2025-10-08"
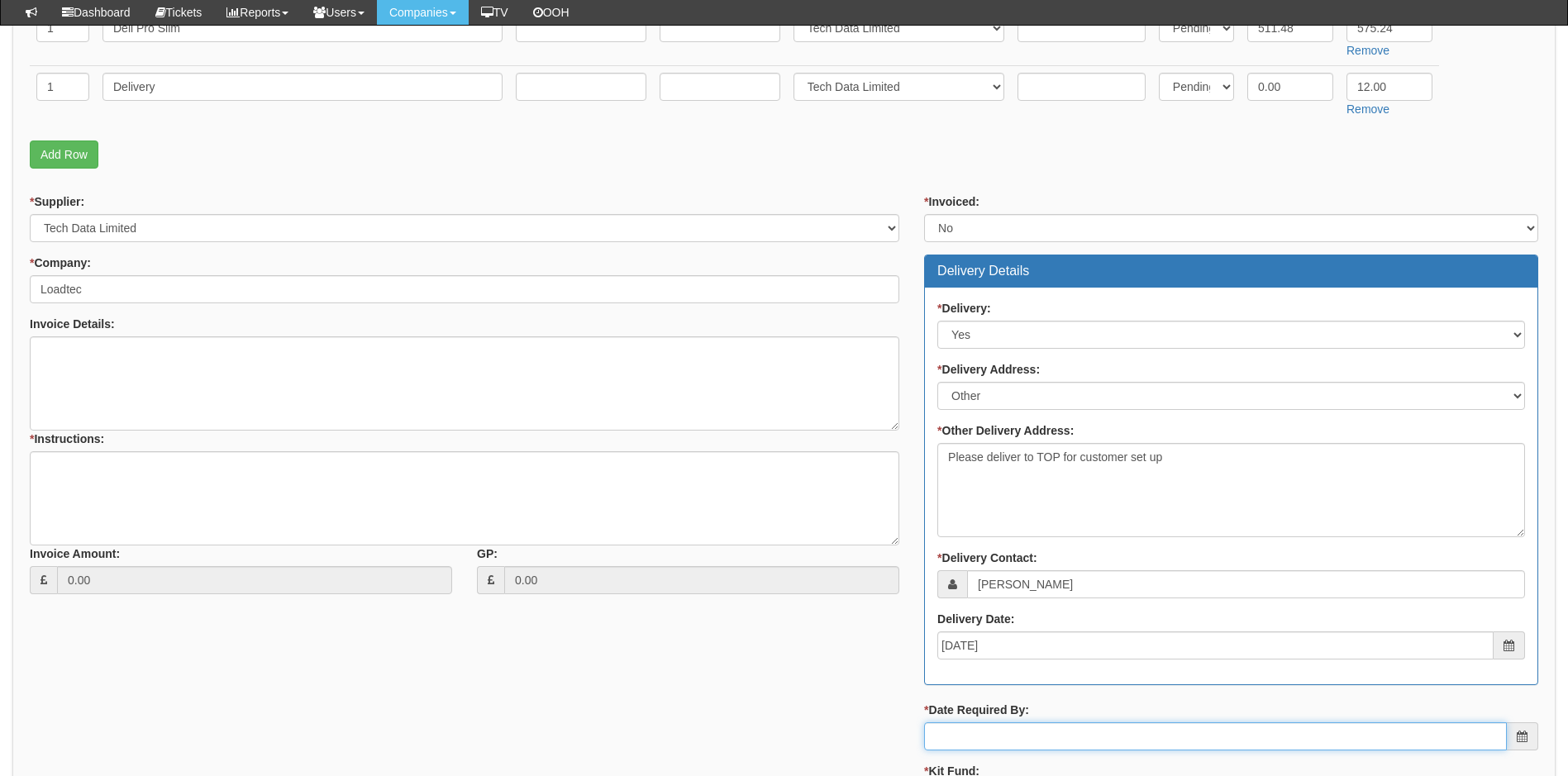
click at [1031, 736] on input "* Date Required By:" at bounding box center [1215, 736] width 582 height 28
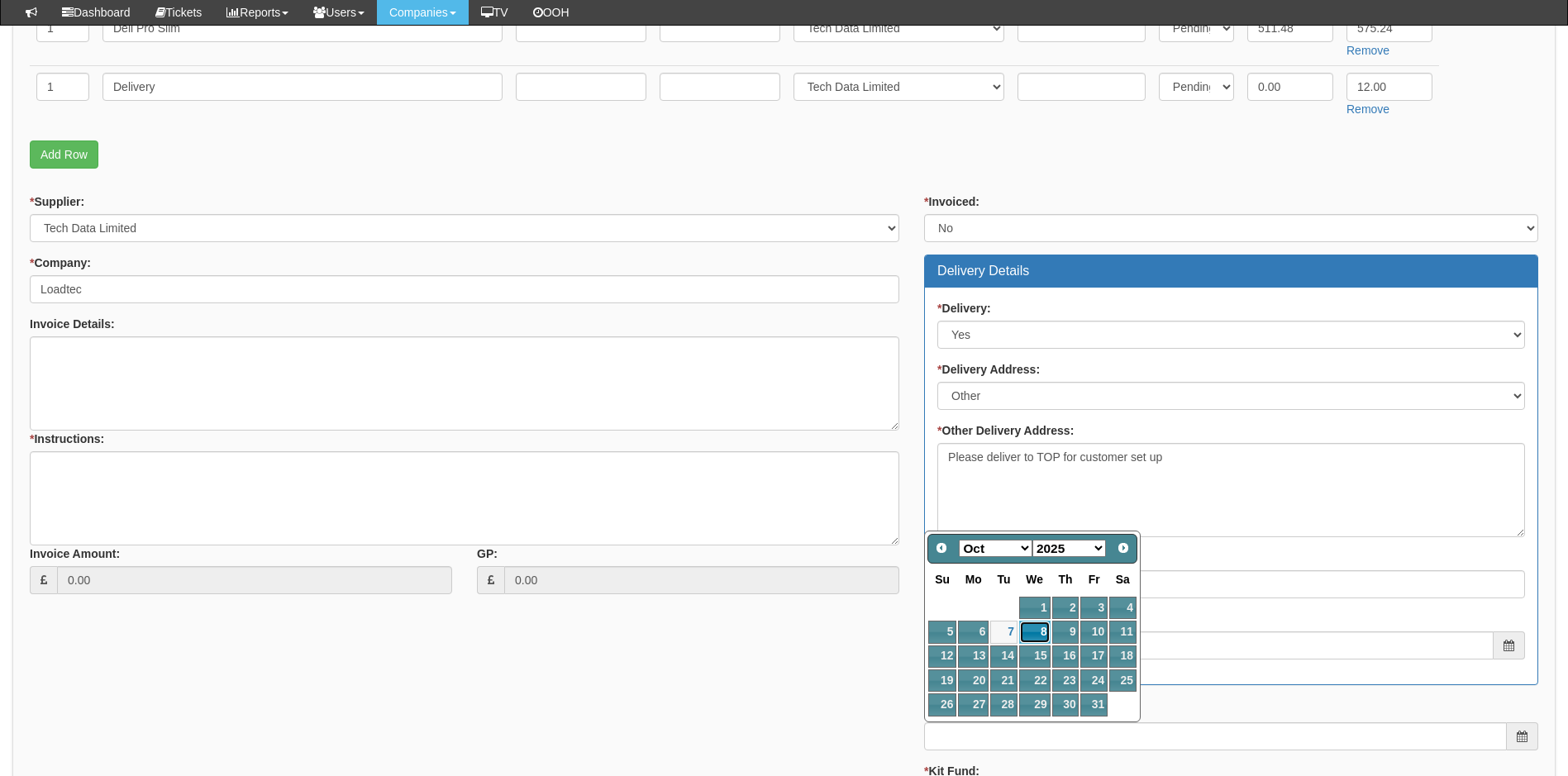
click at [1039, 633] on link "8" at bounding box center [1035, 631] width 32 height 22
type input "2025-10-08"
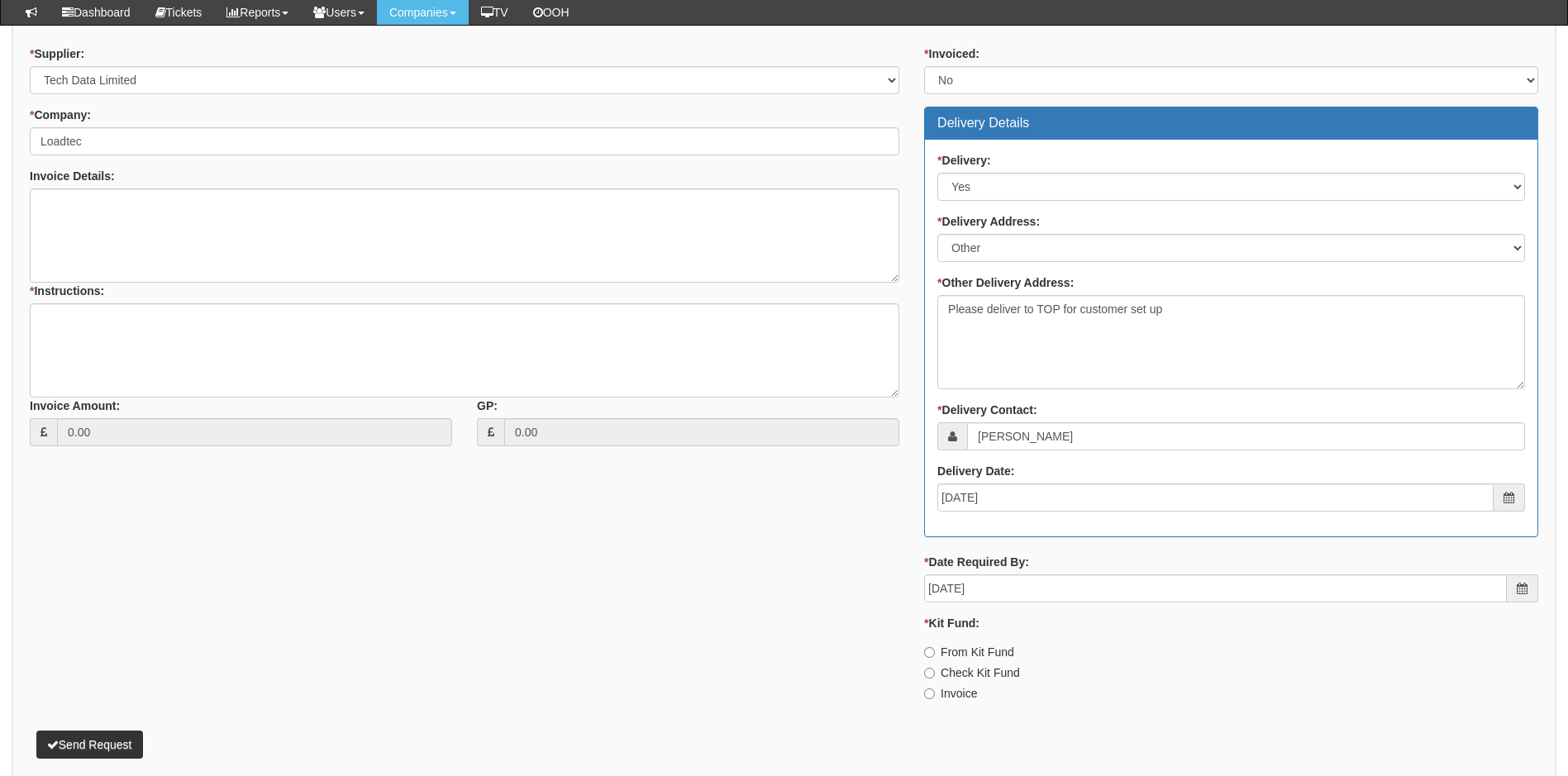
scroll to position [661, 0]
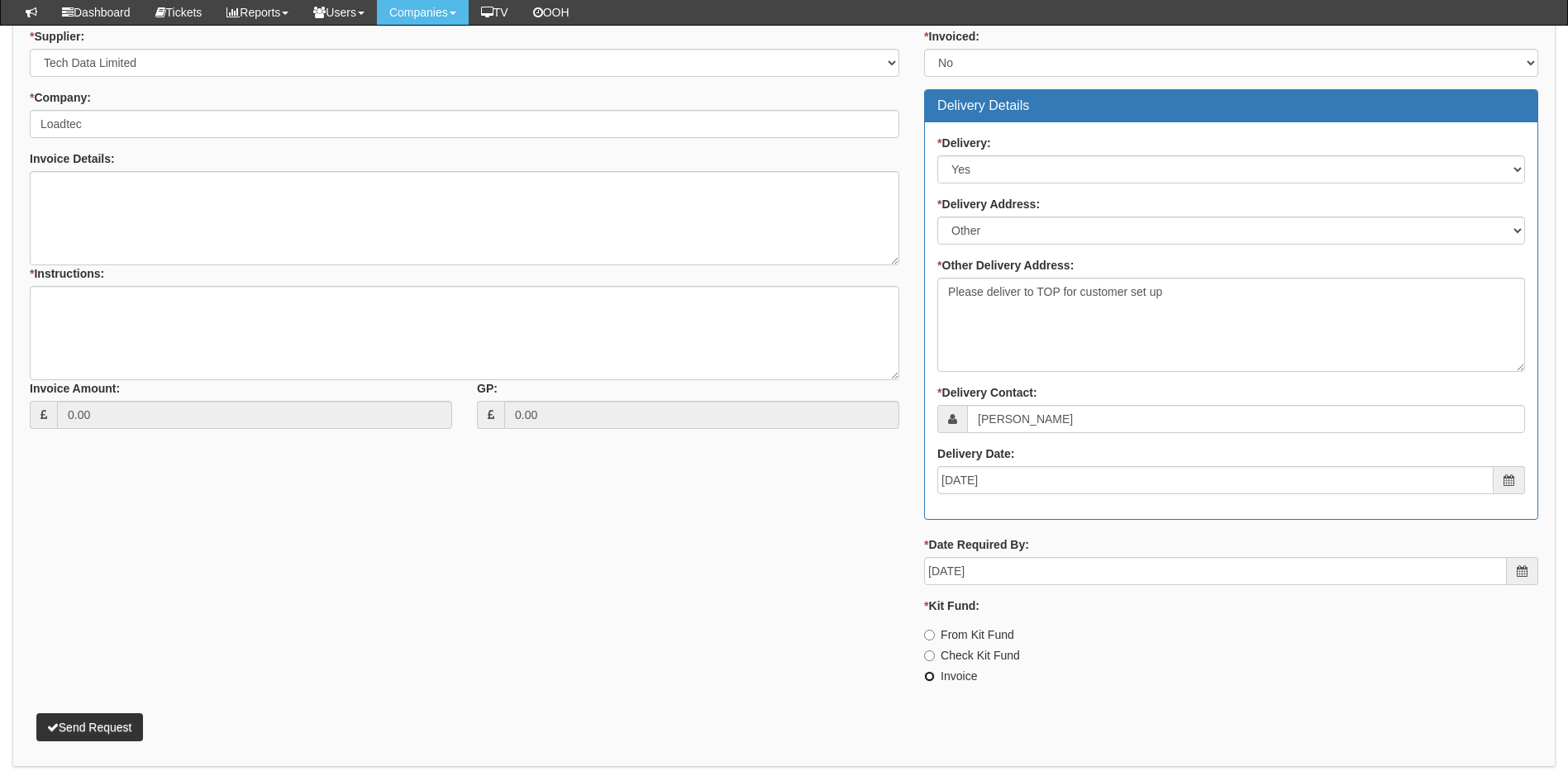
click at [928, 681] on input "Invoice" at bounding box center [929, 676] width 11 height 11
radio input "true"
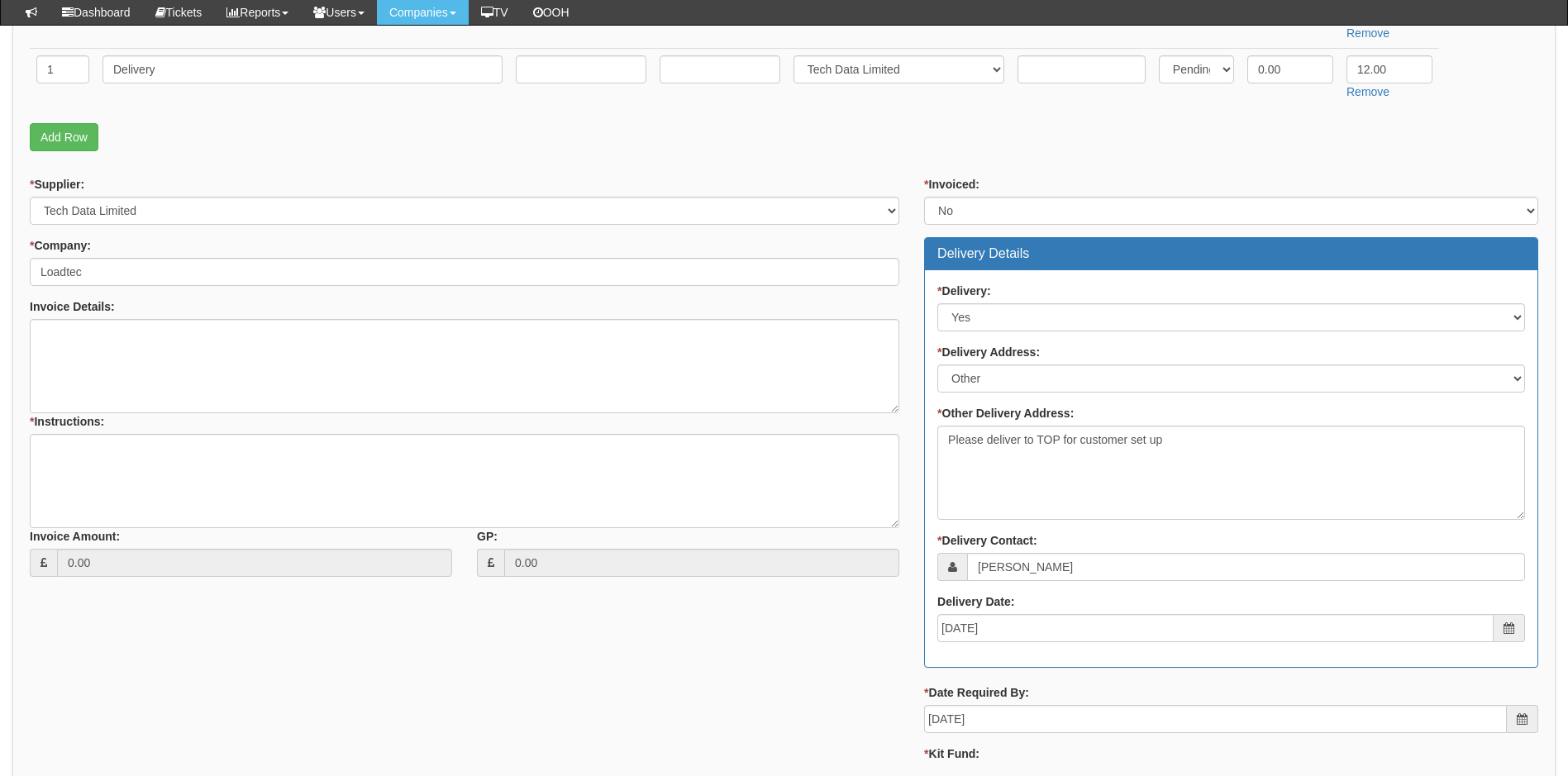
scroll to position [495, 0]
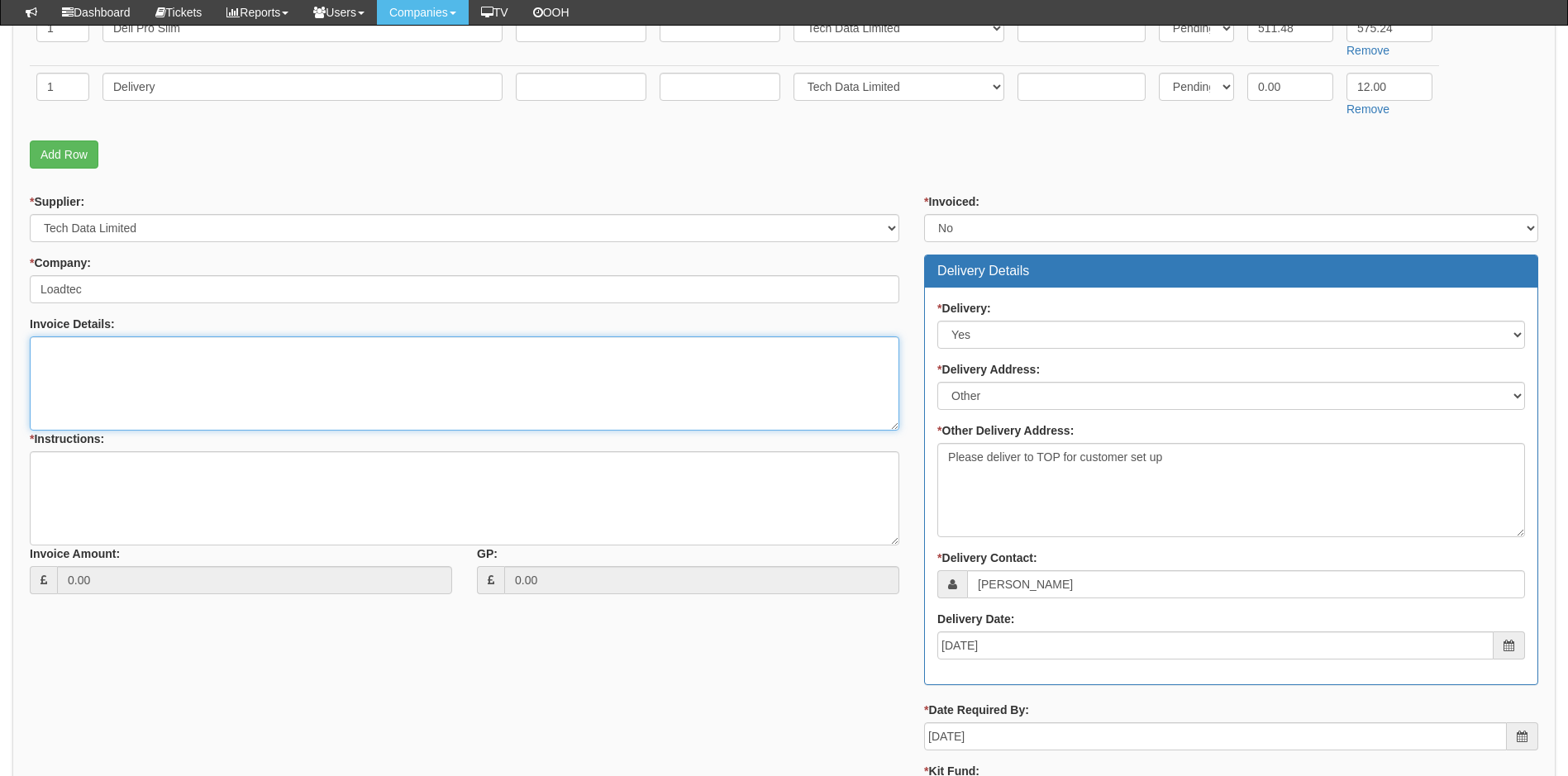
click at [123, 358] on textarea "Invoice Details:" at bounding box center [465, 384] width 870 height 94
click at [102, 360] on textarea "Invoice Details:" at bounding box center [465, 384] width 870 height 94
type textarea "As above and below"
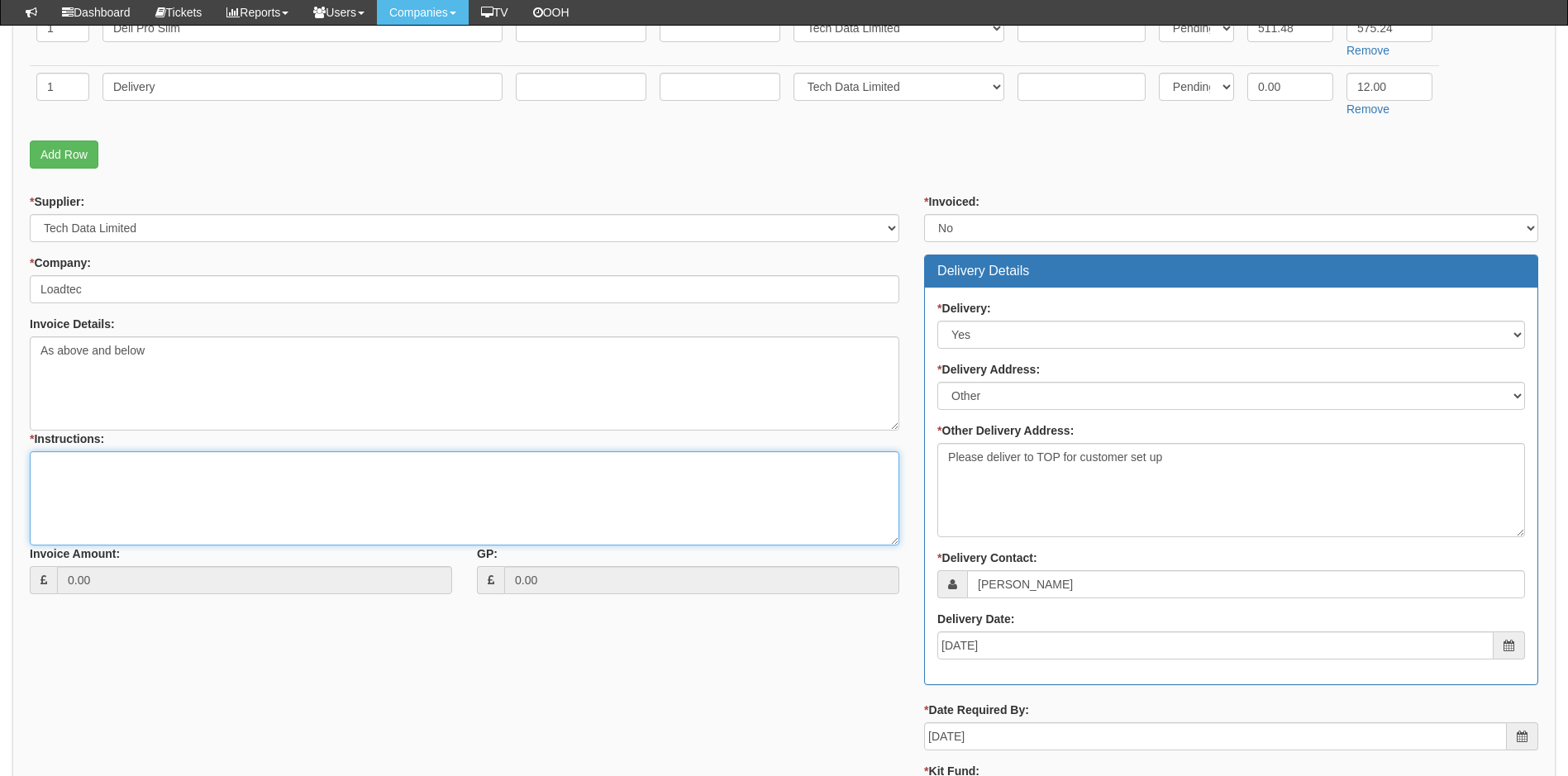
click at [98, 482] on textarea "* Instructions:" at bounding box center [465, 498] width 870 height 94
click at [97, 495] on textarea "* Instructions:" at bounding box center [465, 498] width 870 height 94
paste textarea "https://intouch.tdsynnex.com/InTouch/MVC/Product/ProductDetails?productId=11835…"
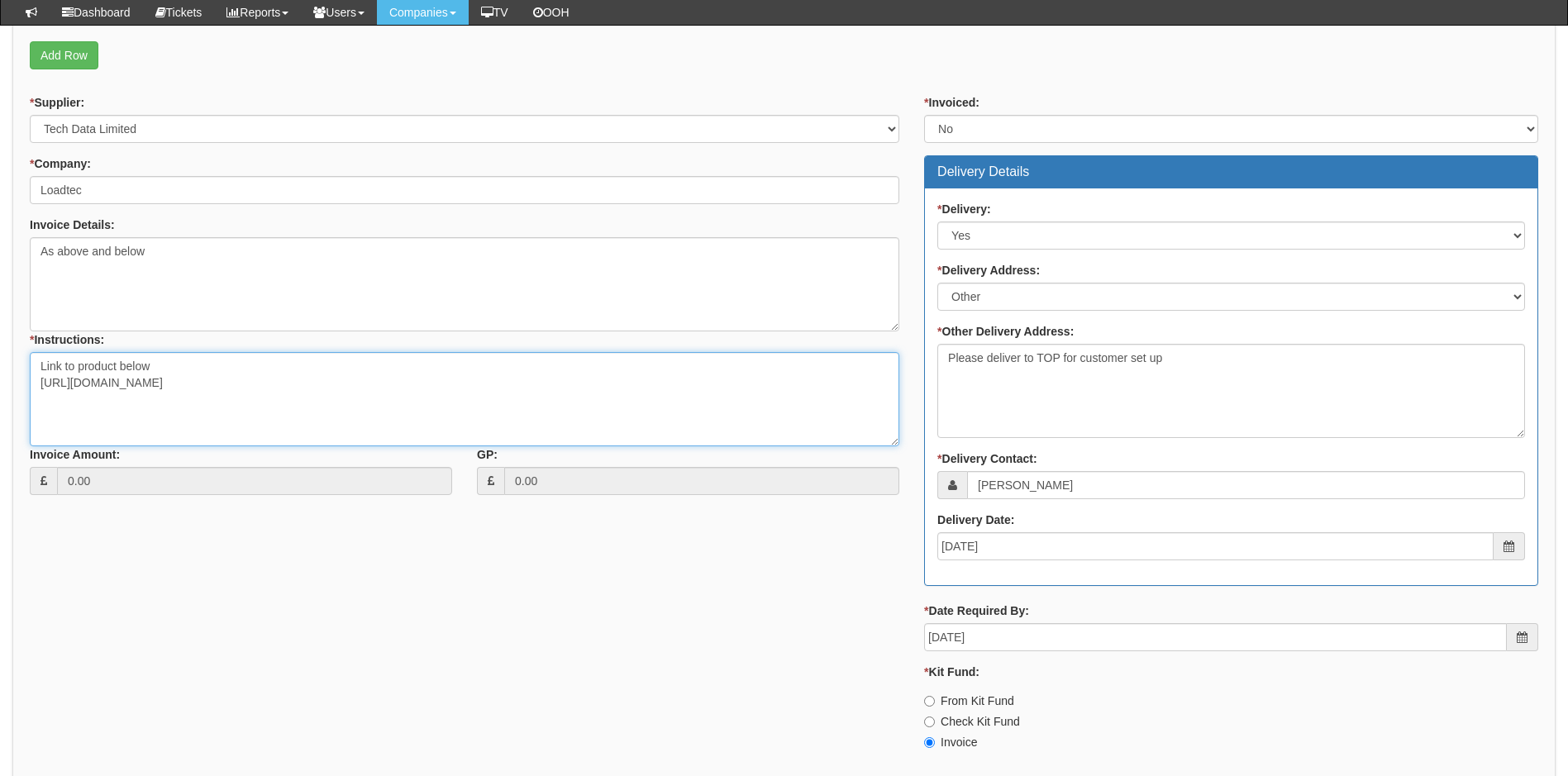
scroll to position [718, 0]
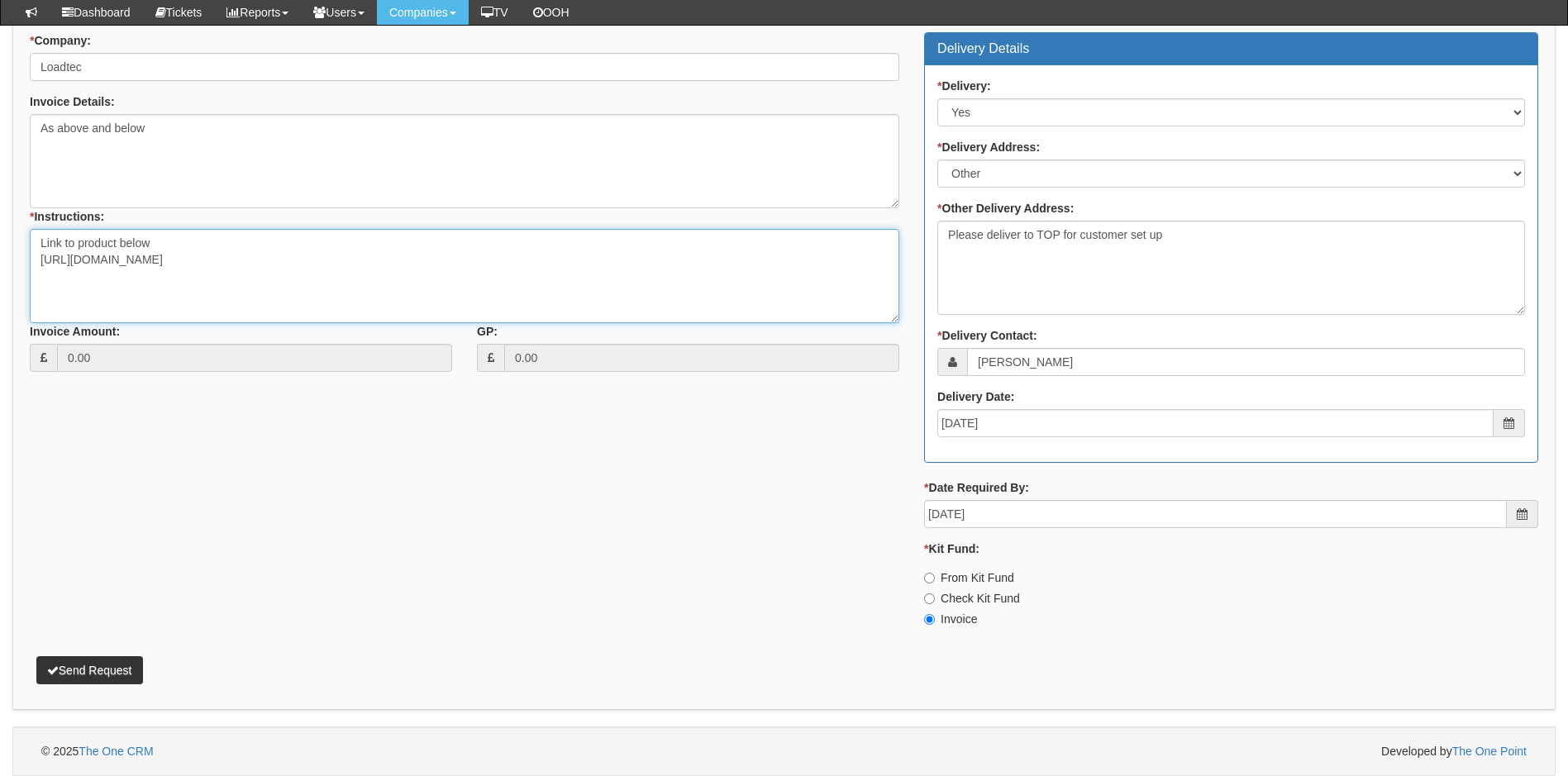
type textarea "Link to product below https://intouch.tdsynnex.com/InTouch/MVC/Product/ProductD…"
click at [107, 672] on button "Send Request" at bounding box center [90, 670] width 107 height 28
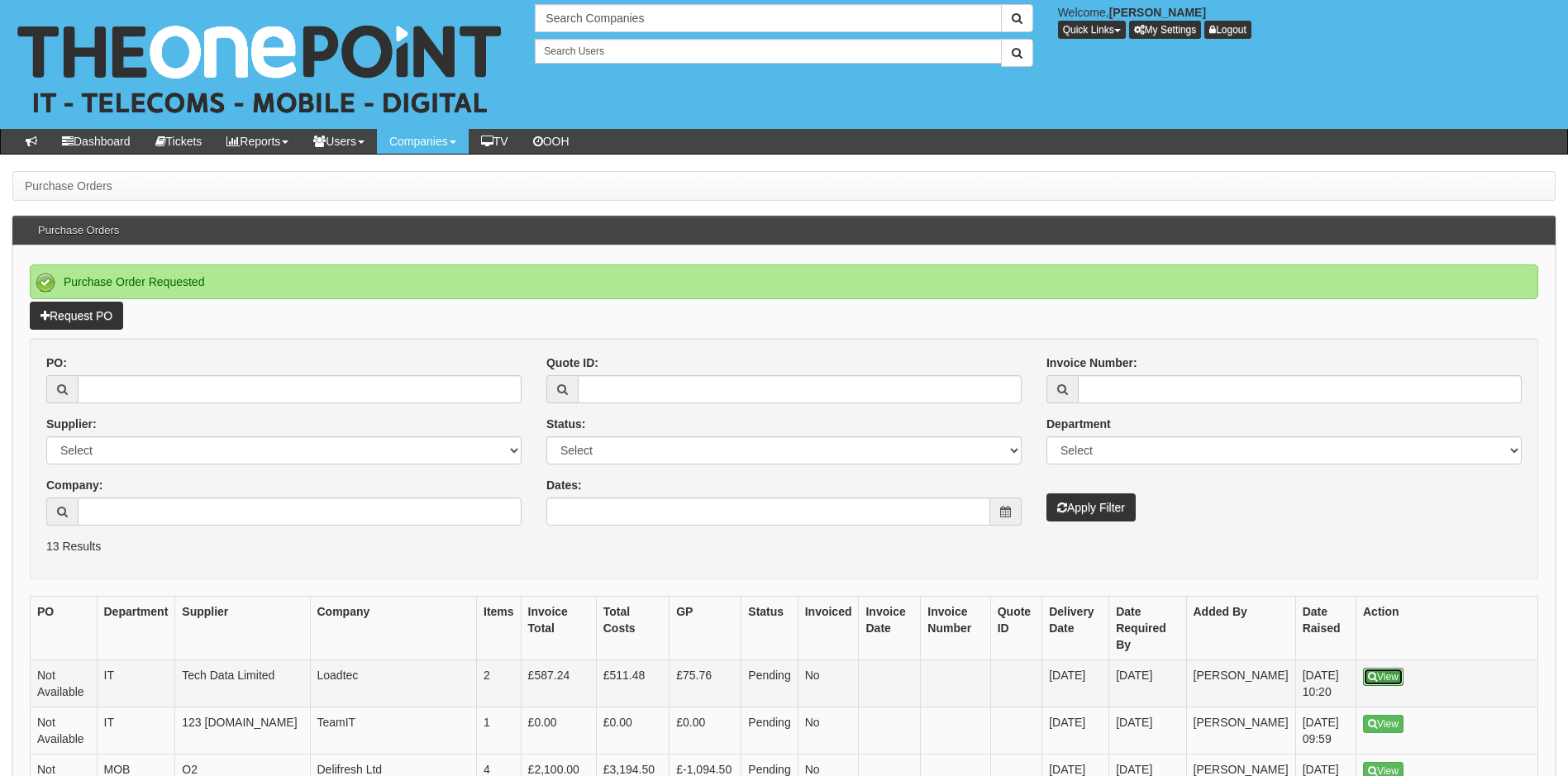
click at [1386, 668] on link "View" at bounding box center [1384, 677] width 41 height 18
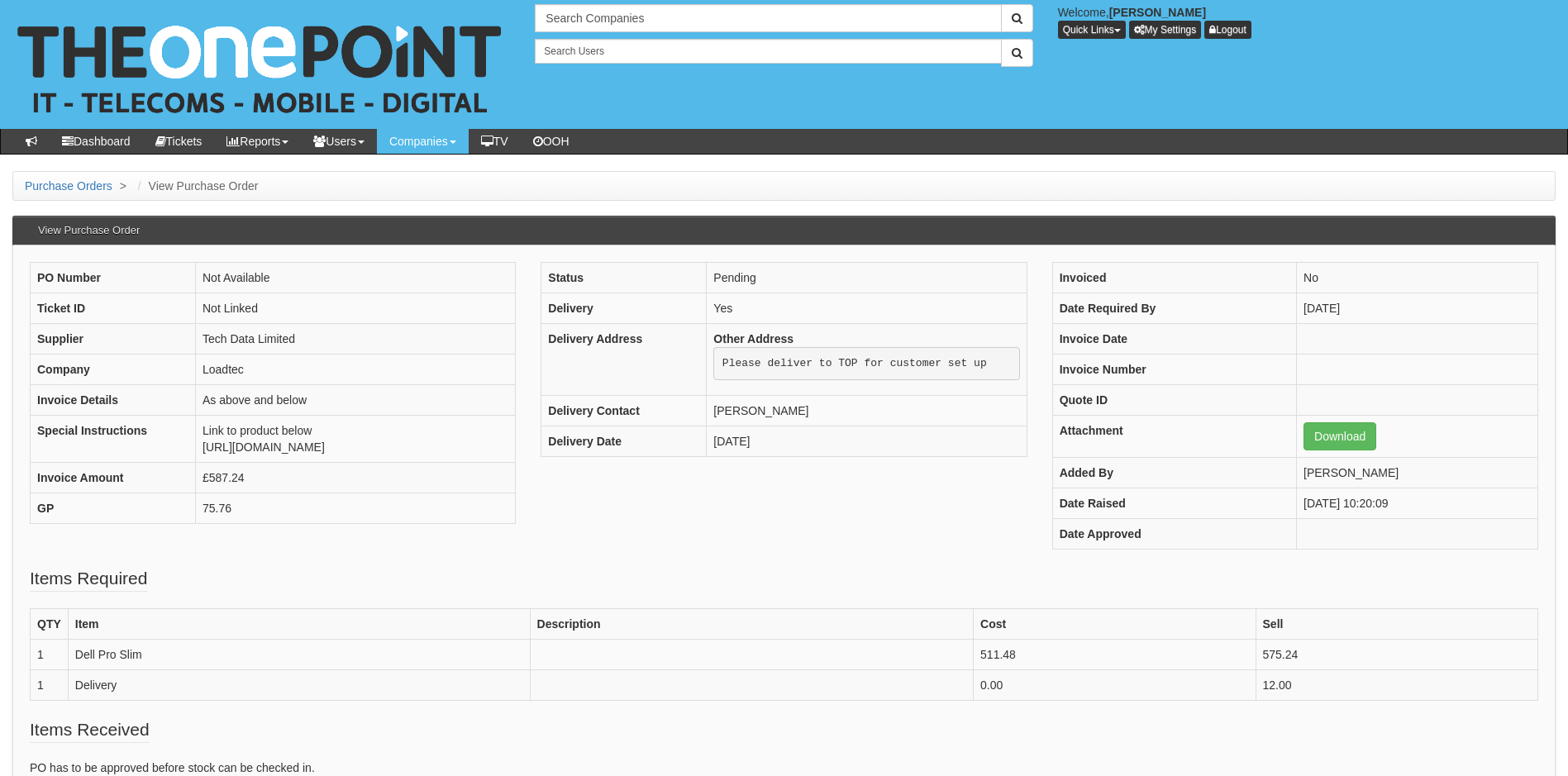
click at [838, 534] on div "PO Number Not Available Ticket ID Not Linked Supplier Tech Data Limited Company…" at bounding box center [784, 414] width 1533 height 304
